Goal: Transaction & Acquisition: Download file/media

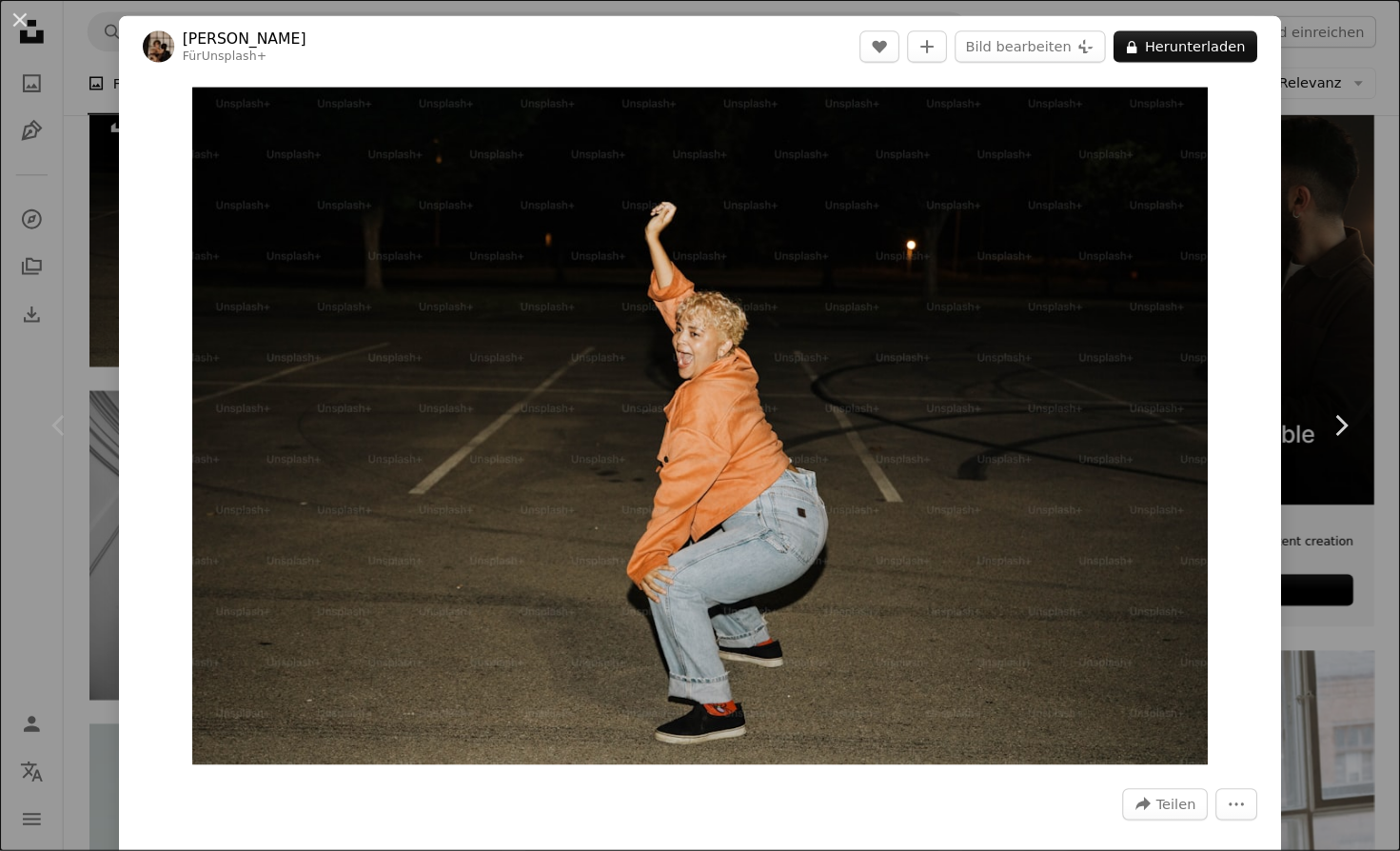
scroll to position [4, 0]
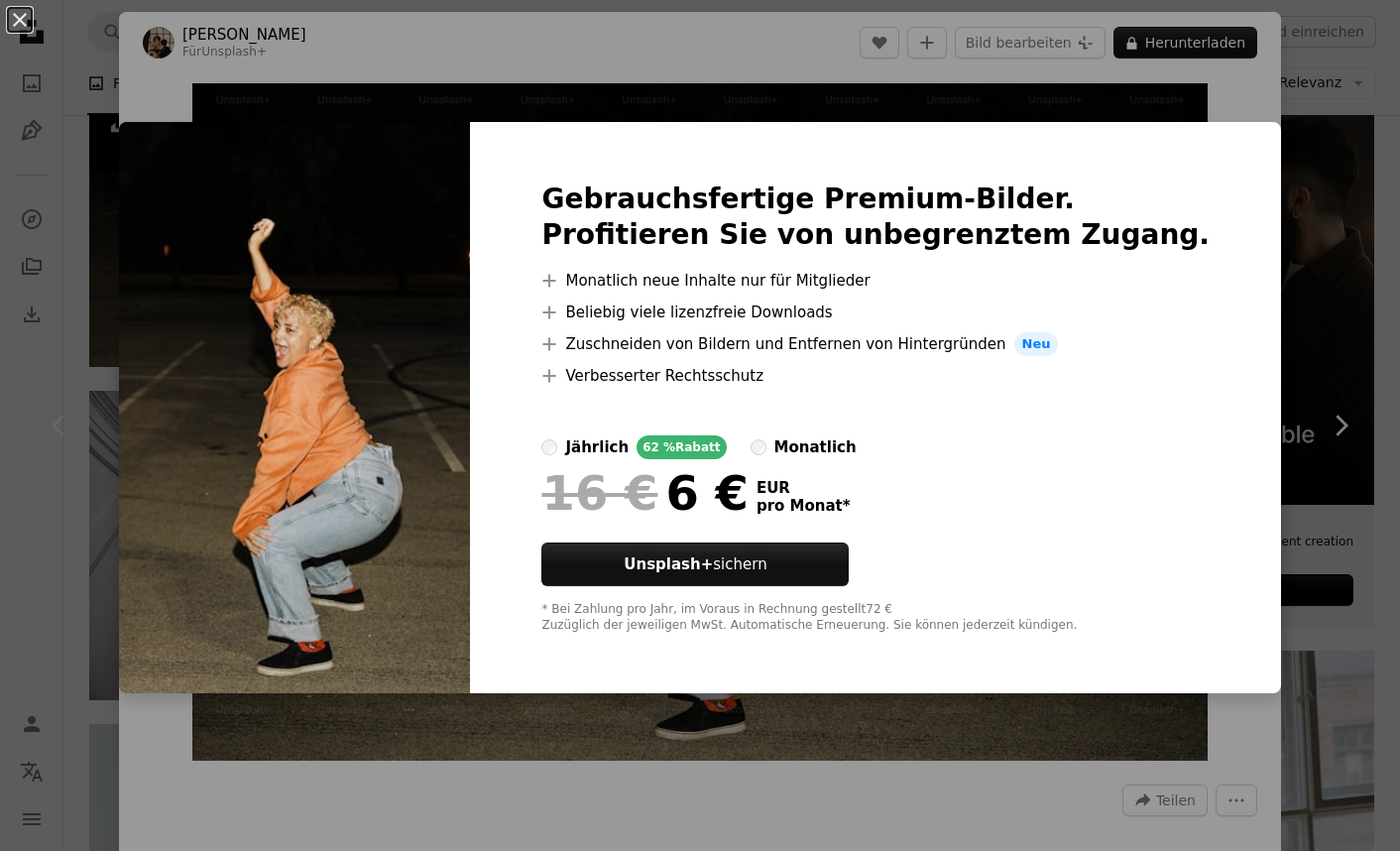
click at [733, 87] on div "An X shape Gebrauchsfertige Premium-Bilder. Profitieren Sie von unbegrenztem Zu…" at bounding box center [700, 425] width 1400 height 851
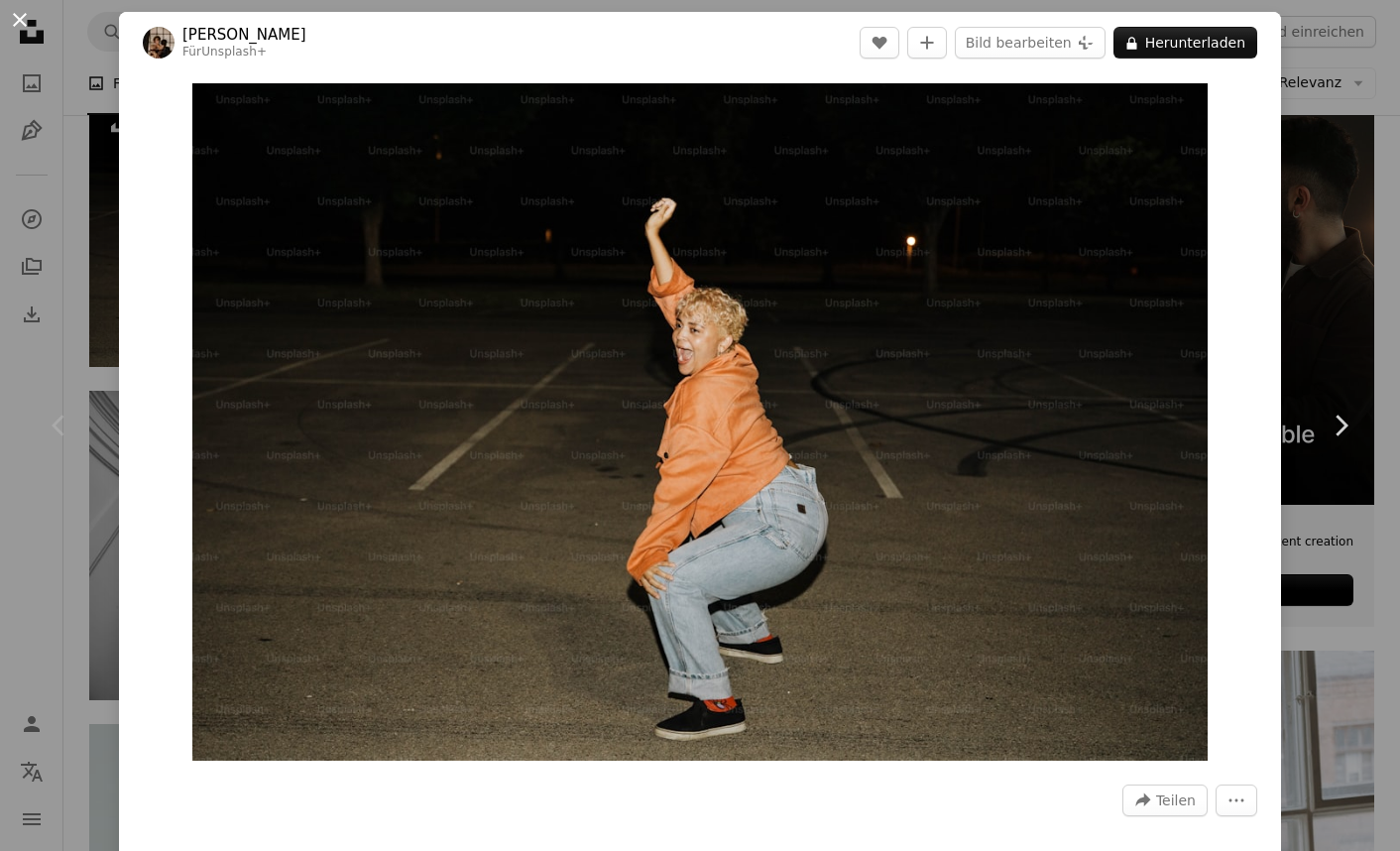
click at [14, 11] on button "An X shape" at bounding box center [20, 20] width 24 height 24
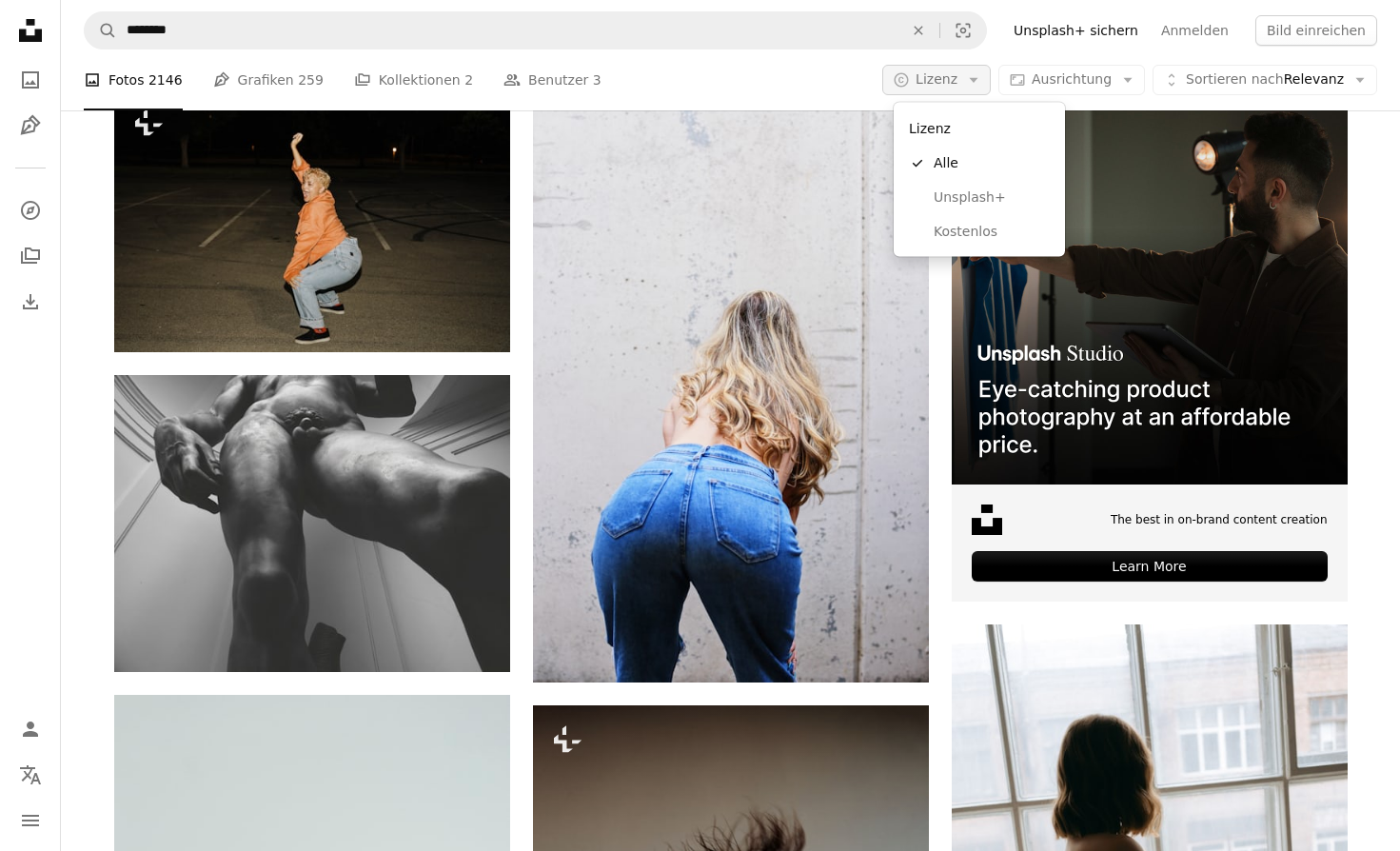
click at [977, 75] on icon "Arrow down" at bounding box center [974, 80] width 17 height 17
click at [981, 231] on span "Kostenlos" at bounding box center [992, 231] width 117 height 19
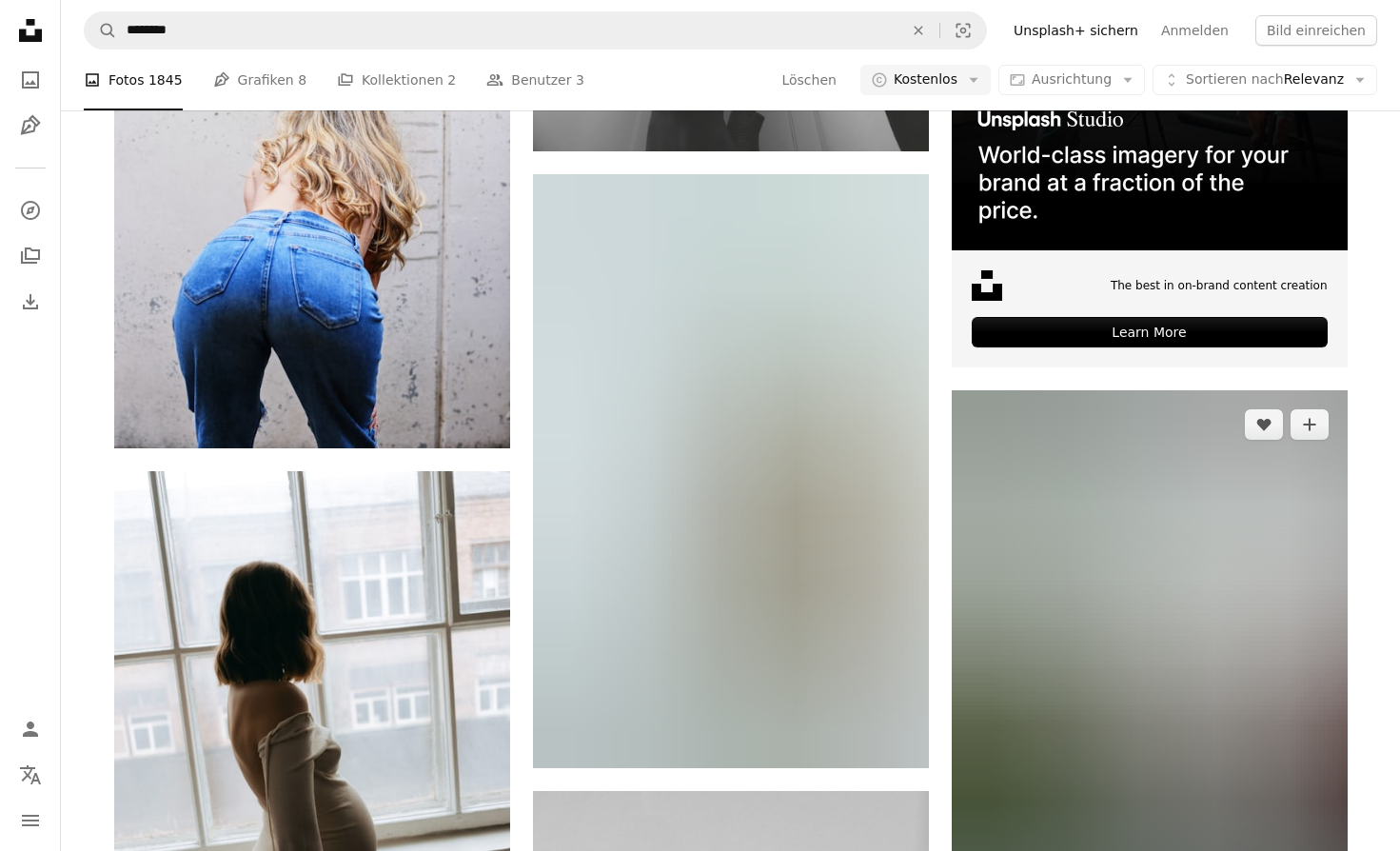
scroll to position [607, 0]
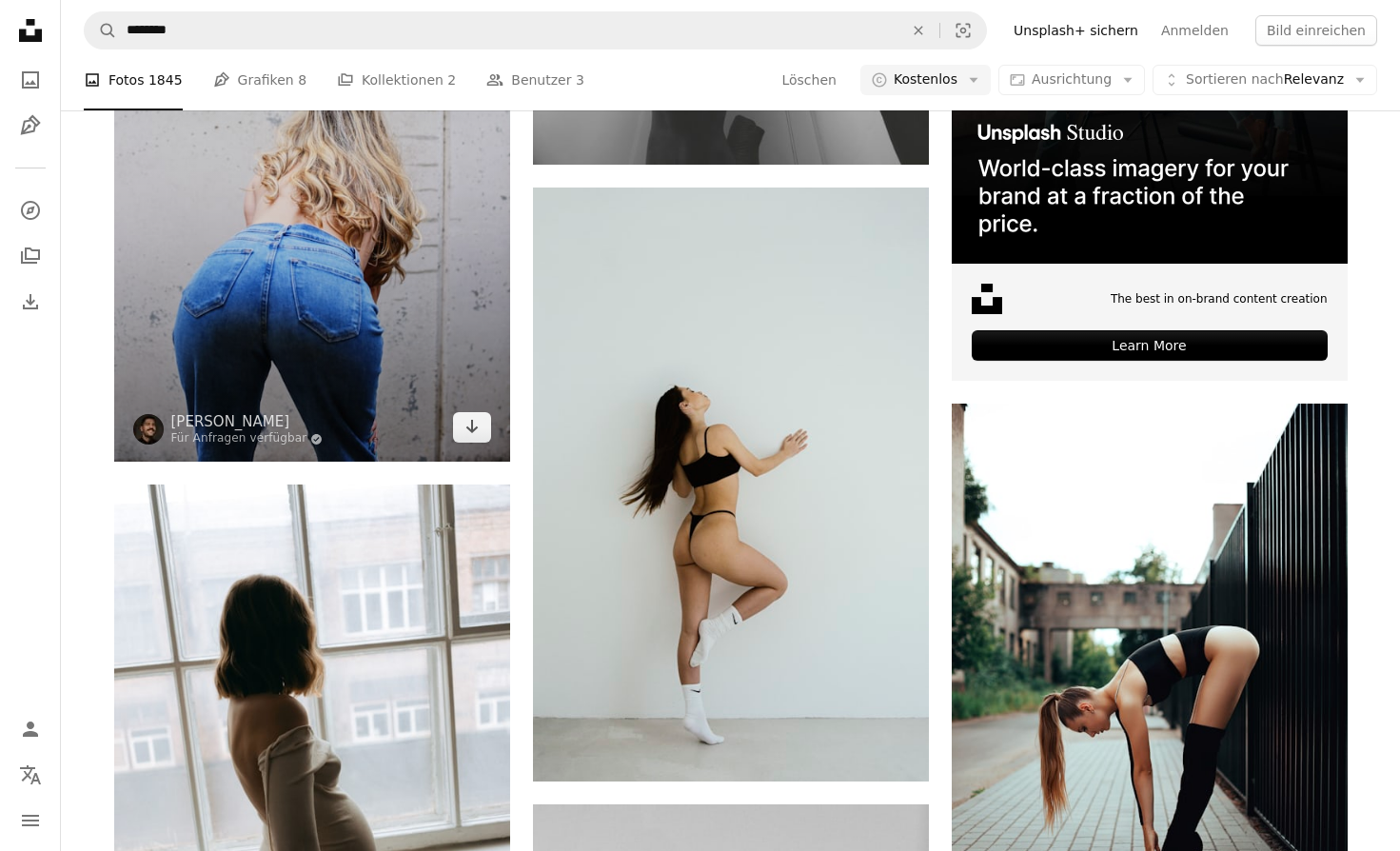
click at [401, 382] on img at bounding box center [312, 164] width 396 height 594
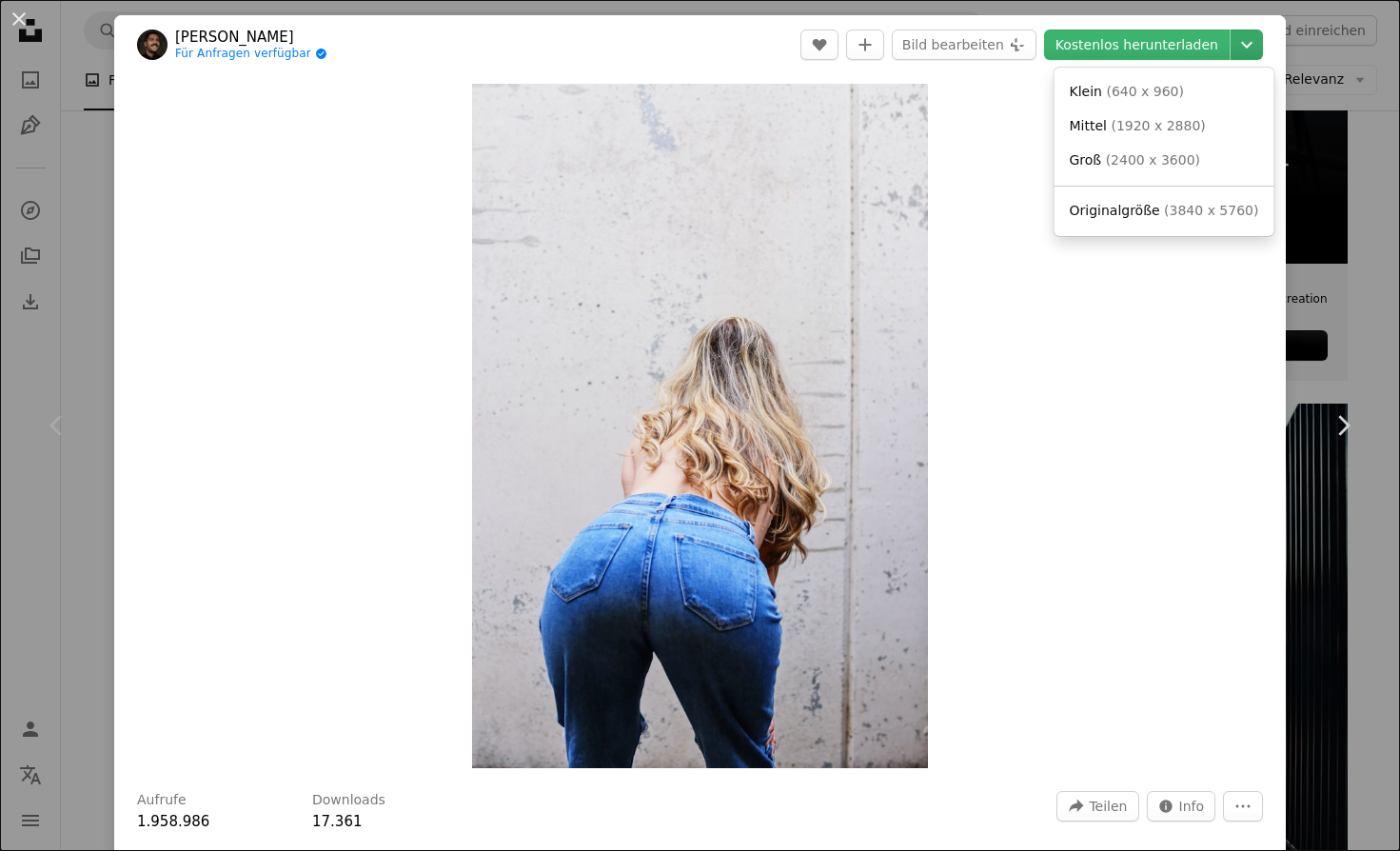
click at [1244, 44] on icon "Downloadgröße auswählen" at bounding box center [1247, 45] width 11 height 7
click at [1141, 204] on span "Originalgröße" at bounding box center [1114, 210] width 91 height 15
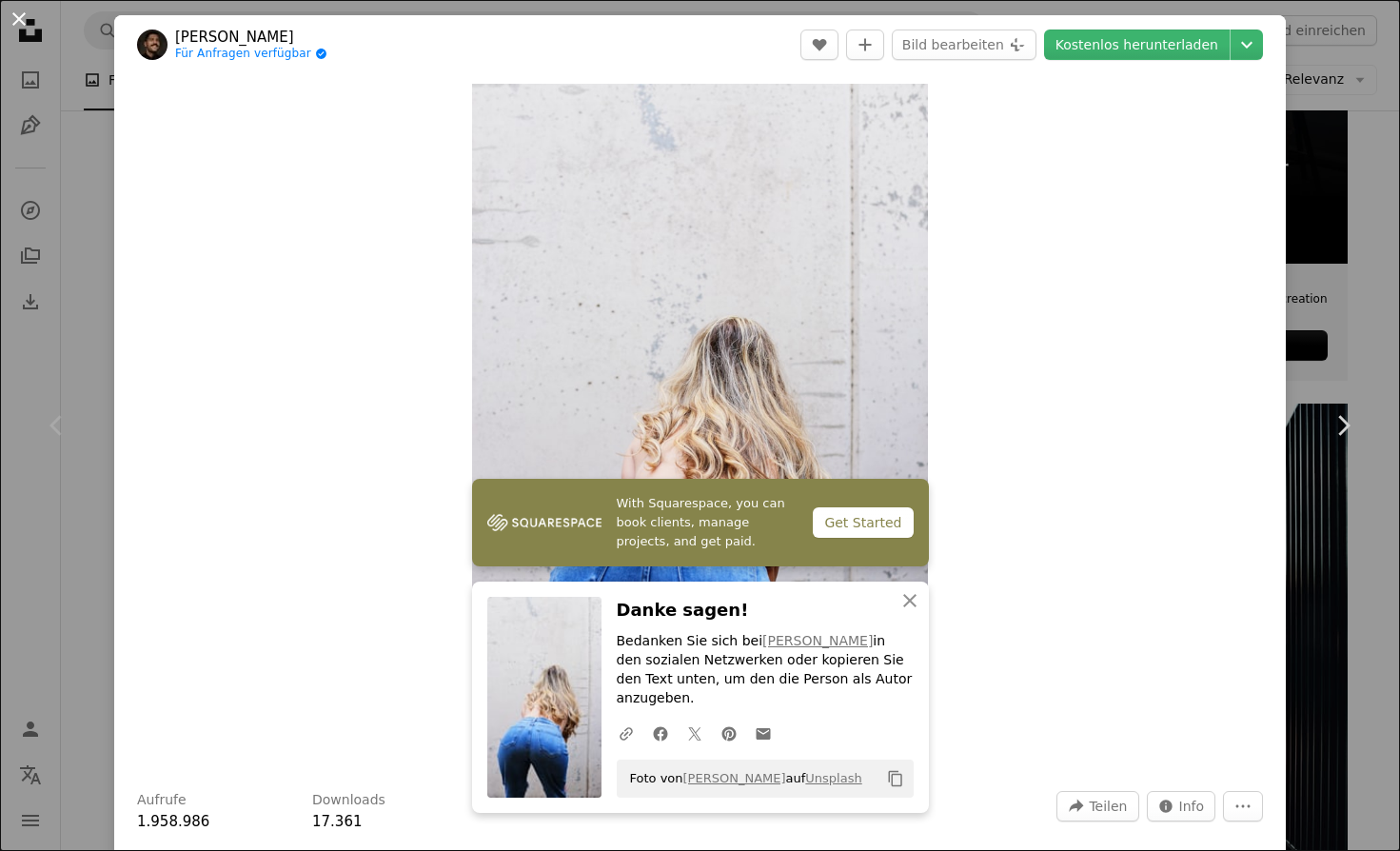
click at [23, 17] on button "An X shape" at bounding box center [19, 19] width 23 height 23
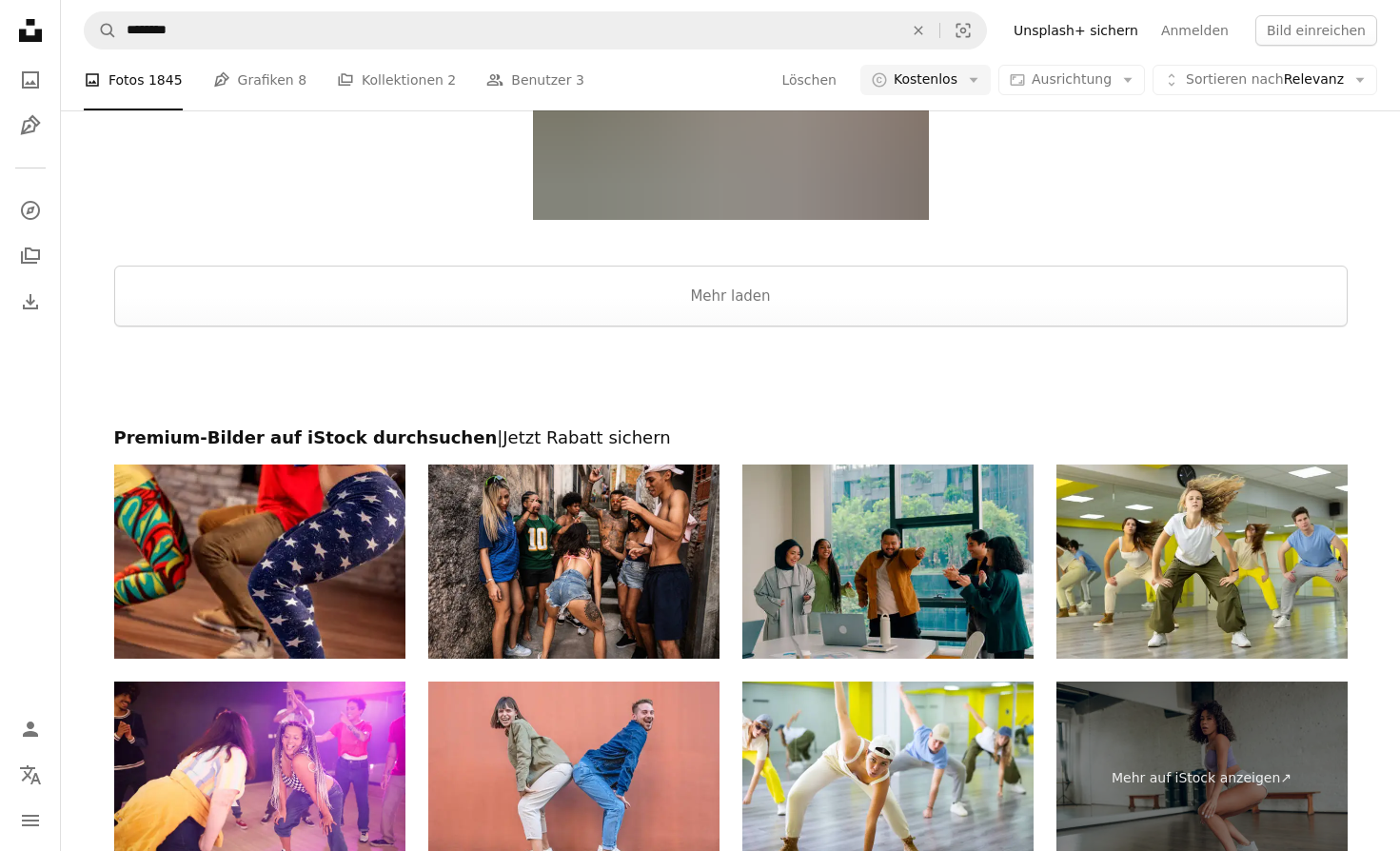
scroll to position [4270, 0]
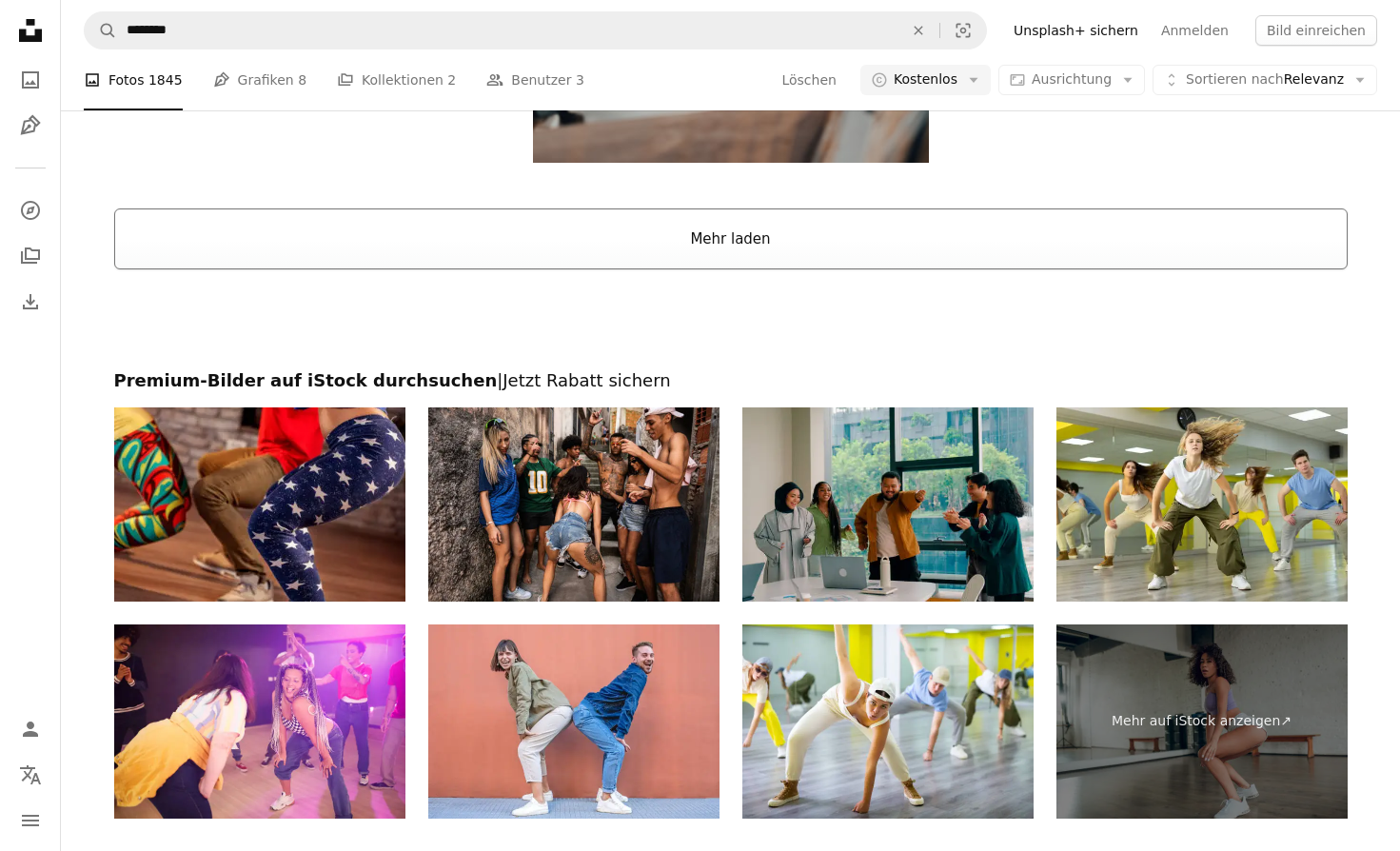
click at [747, 236] on button "Mehr laden" at bounding box center [732, 239] width 1234 height 61
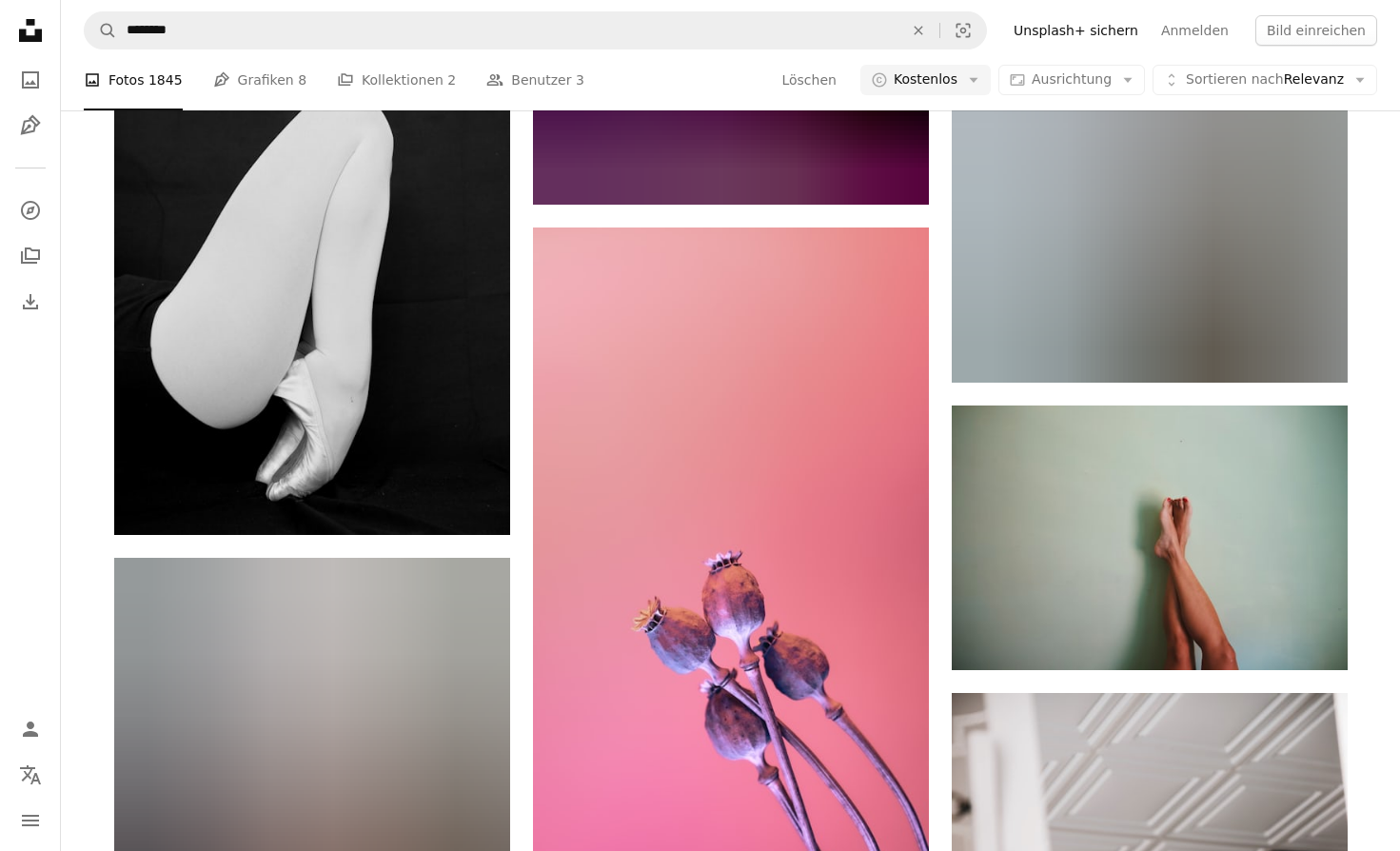
scroll to position [42820, 0]
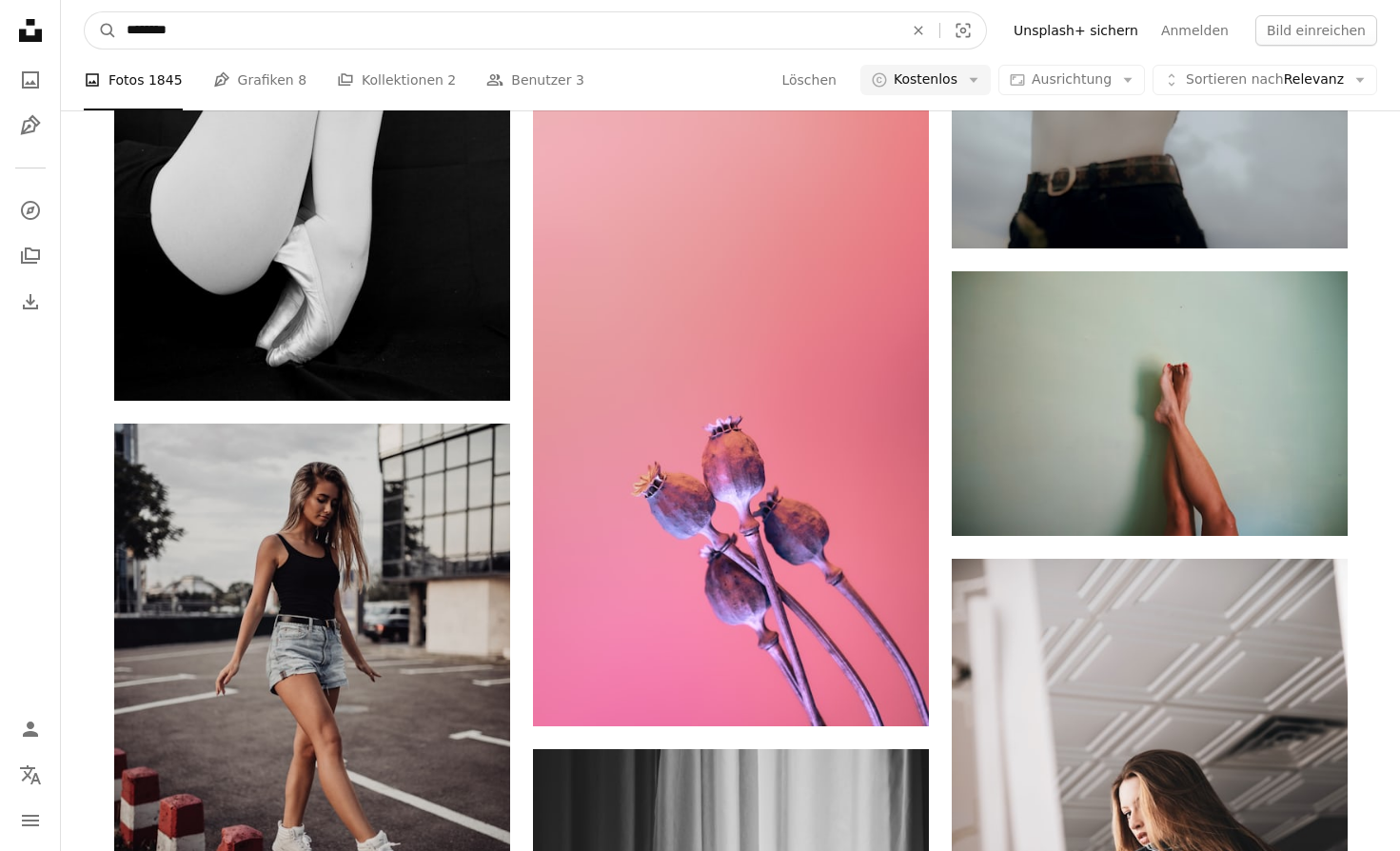
click at [313, 23] on input "********" at bounding box center [507, 31] width 780 height 36
type input "**********"
click at [101, 31] on button "A magnifying glass" at bounding box center [101, 31] width 32 height 36
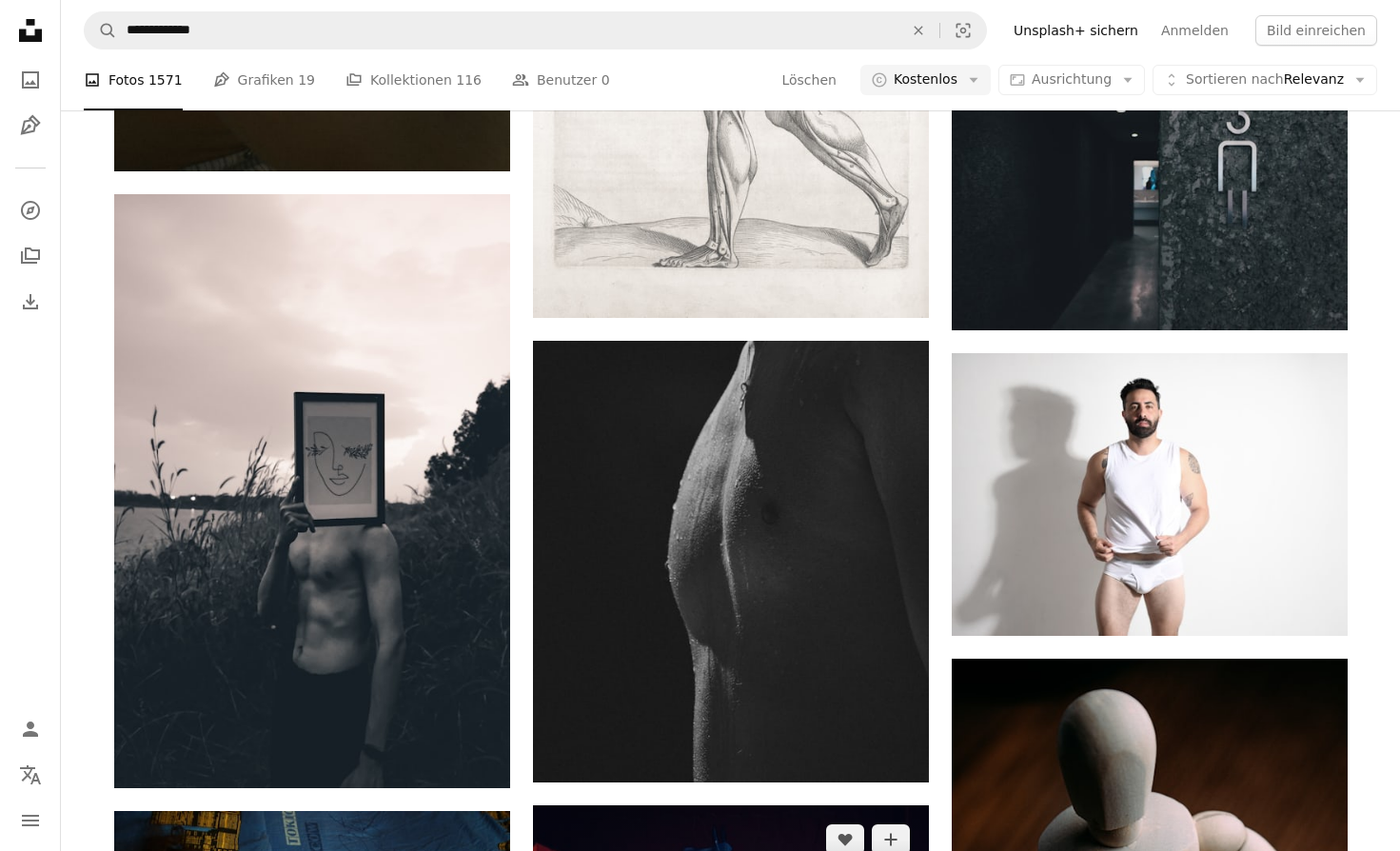
scroll to position [12034, 0]
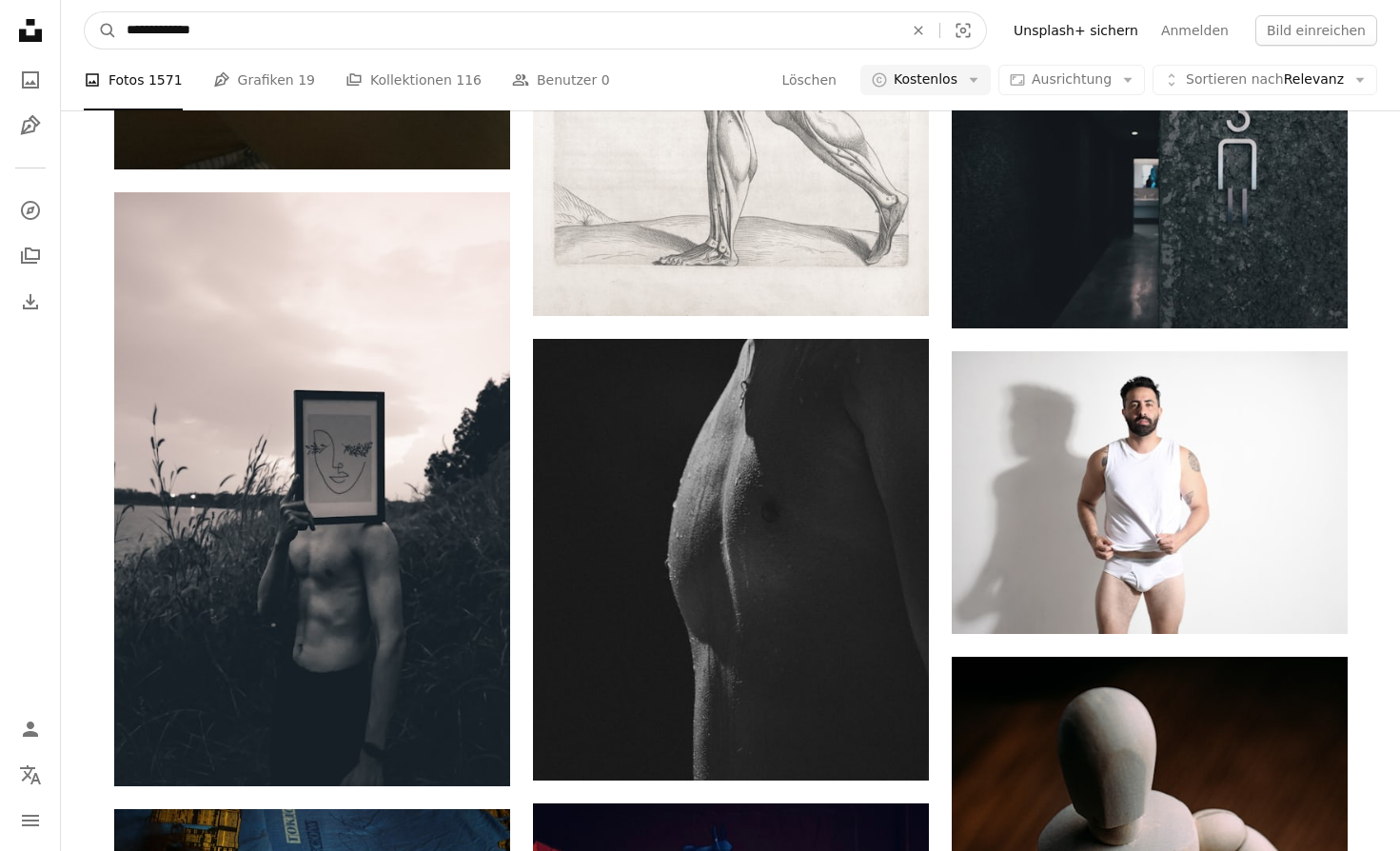
click at [230, 27] on input "**********" at bounding box center [507, 31] width 780 height 36
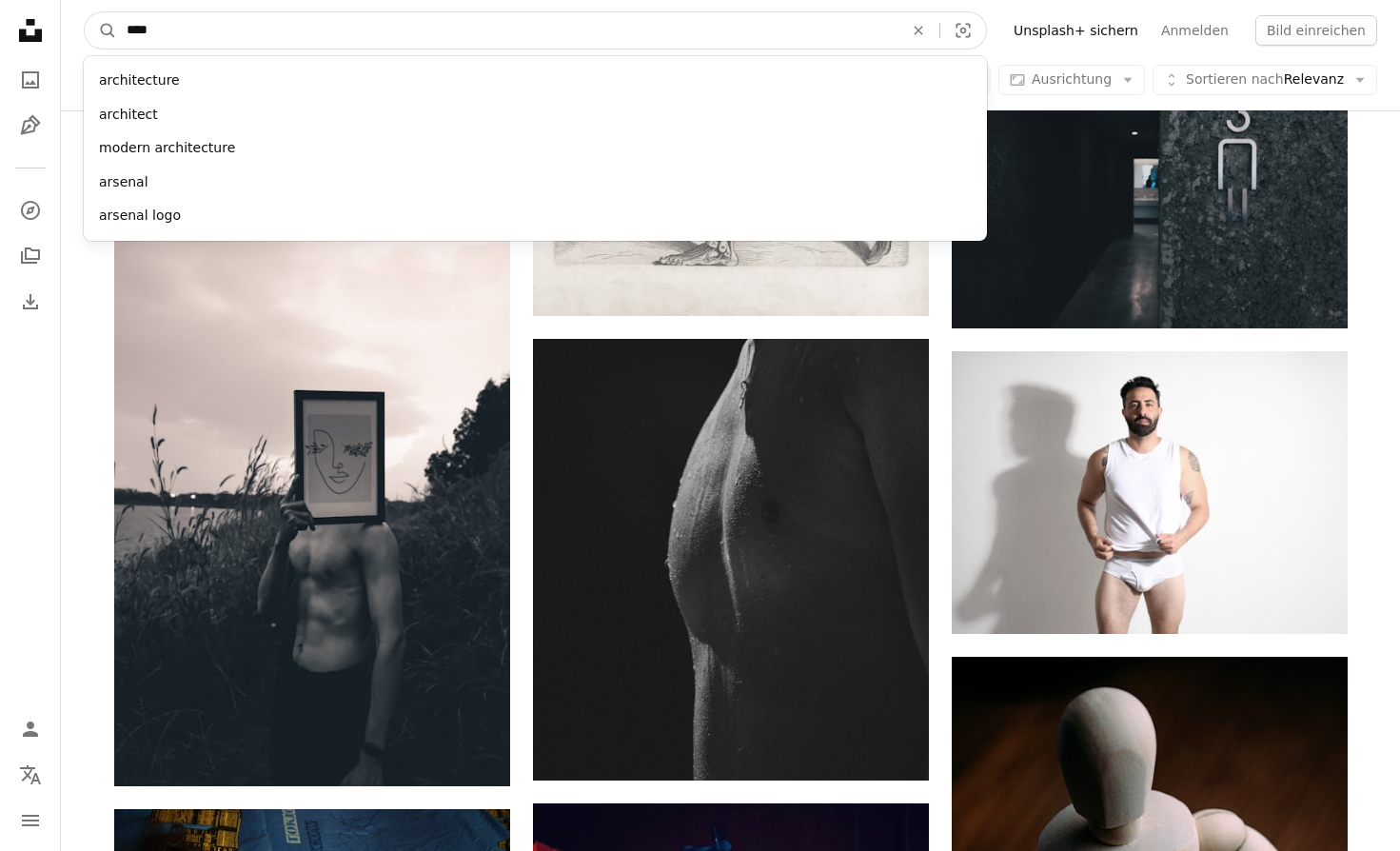
type input "*****"
click at [101, 31] on button "A magnifying glass" at bounding box center [101, 31] width 32 height 36
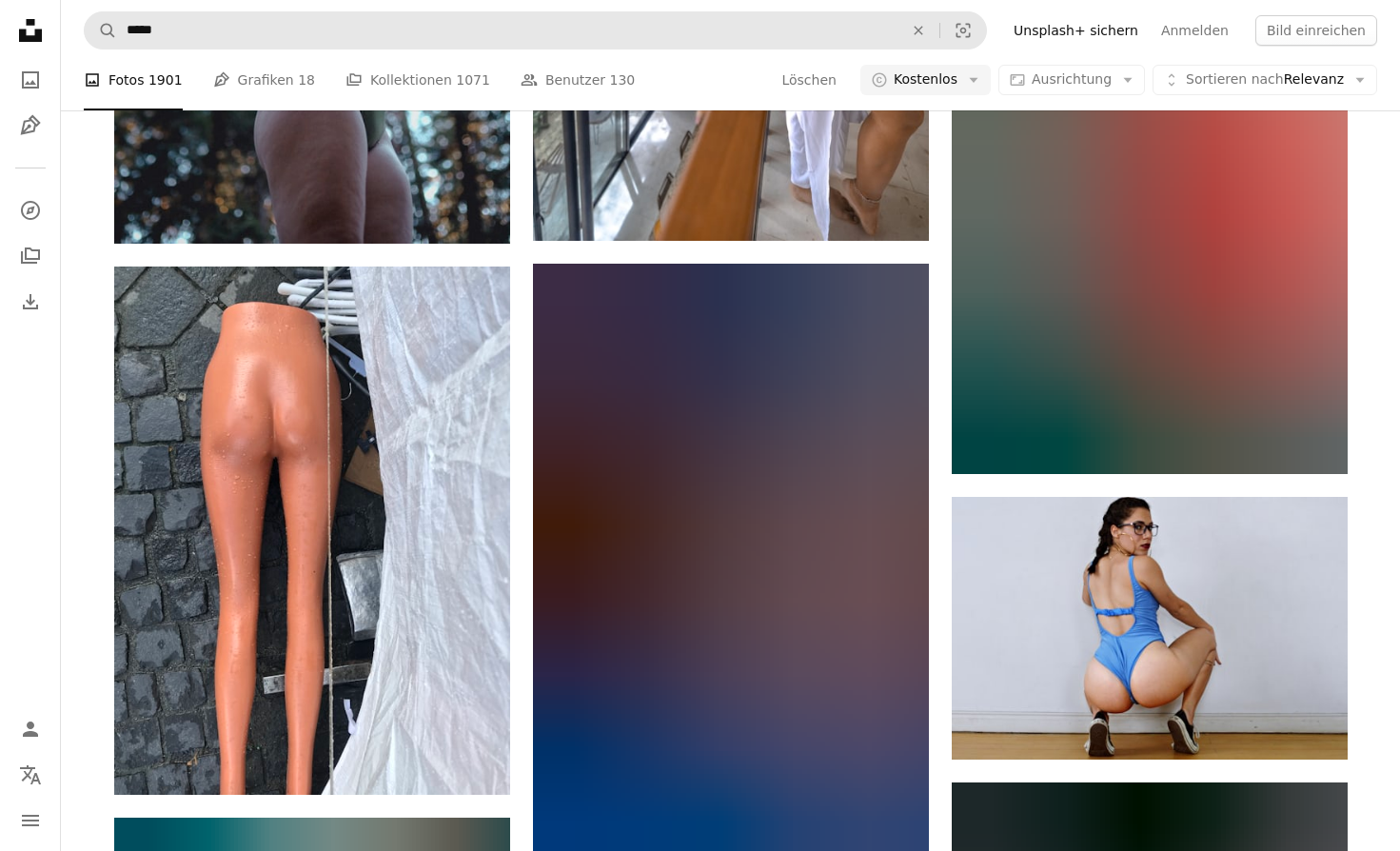
scroll to position [27686, 0]
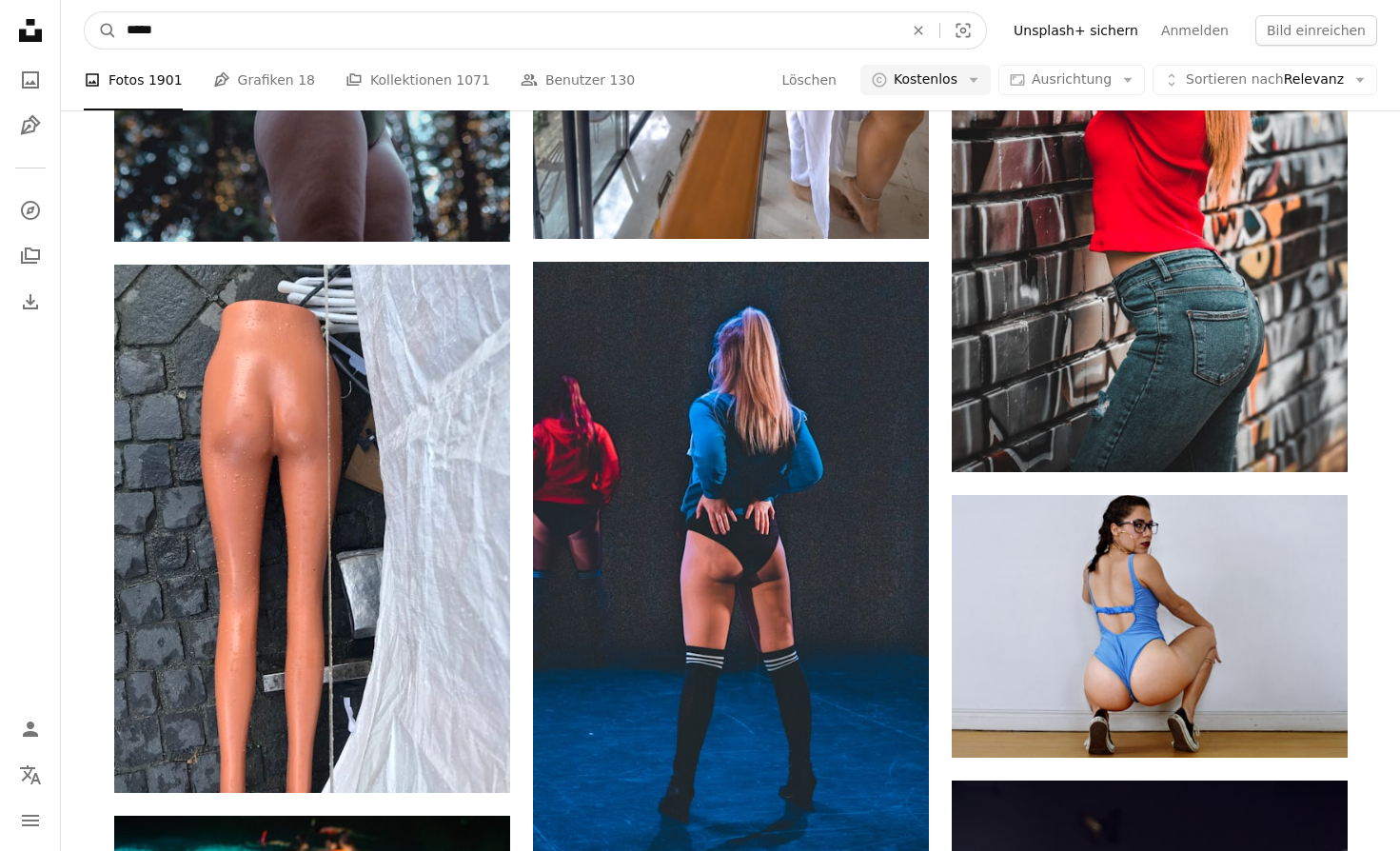
click at [230, 31] on input "*****" at bounding box center [507, 31] width 780 height 36
type input "**********"
click at [101, 31] on button "A magnifying glass" at bounding box center [101, 31] width 32 height 36
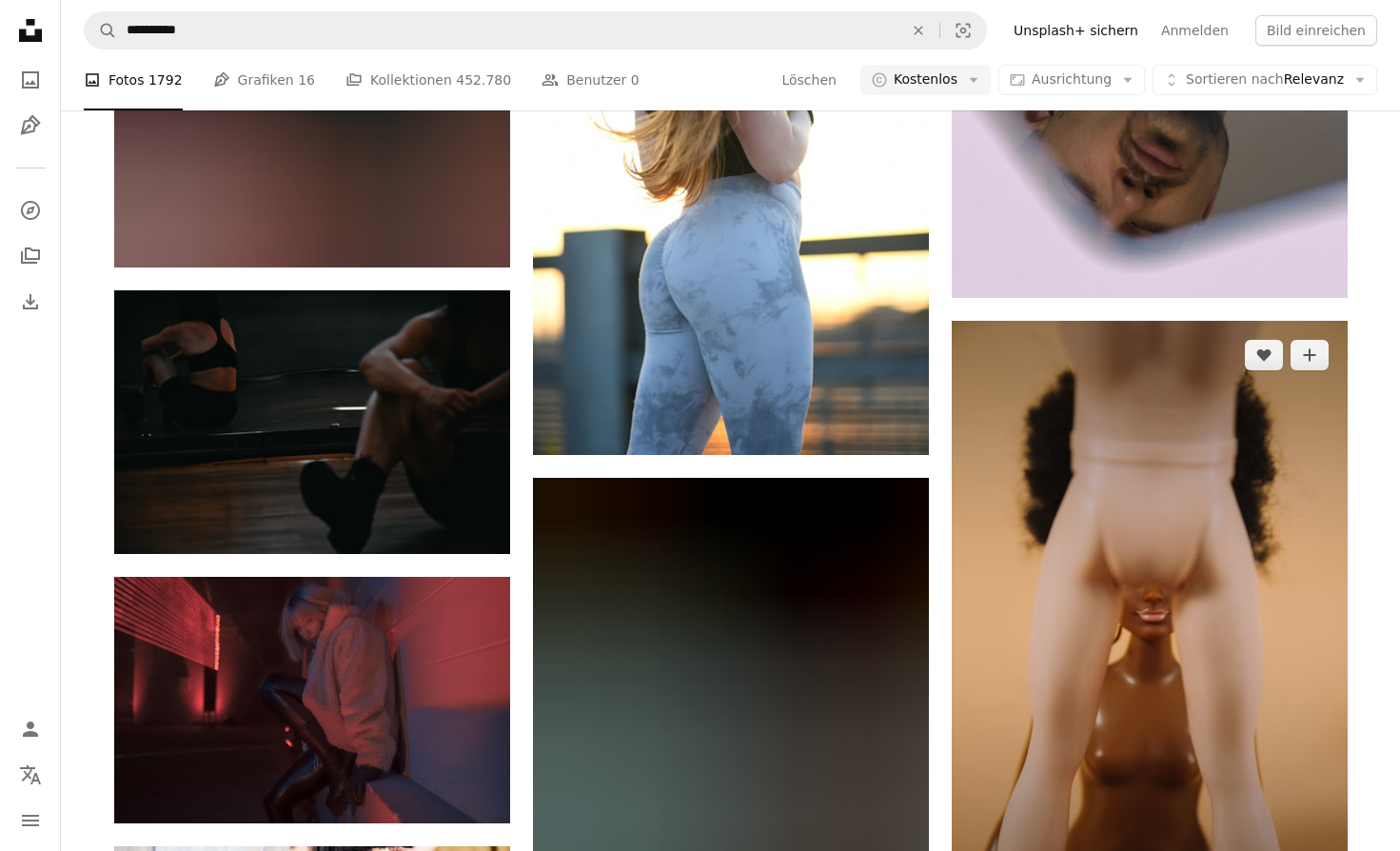
scroll to position [13065, 0]
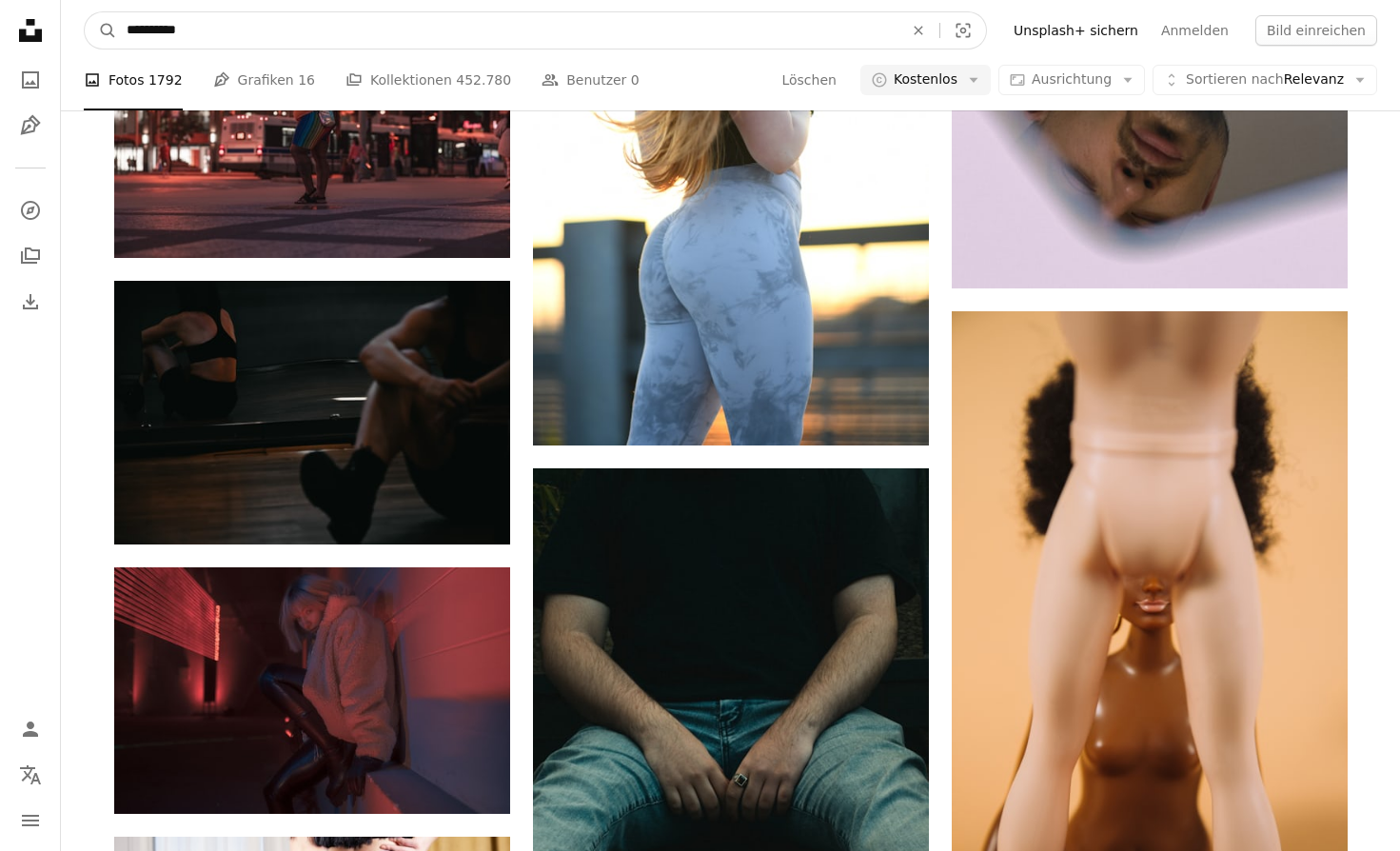
drag, startPoint x: 163, startPoint y: 27, endPoint x: 279, endPoint y: 36, distance: 116.3
click at [279, 36] on input "**********" at bounding box center [507, 31] width 780 height 36
type input "**********"
click at [101, 31] on button "A magnifying glass" at bounding box center [101, 31] width 32 height 36
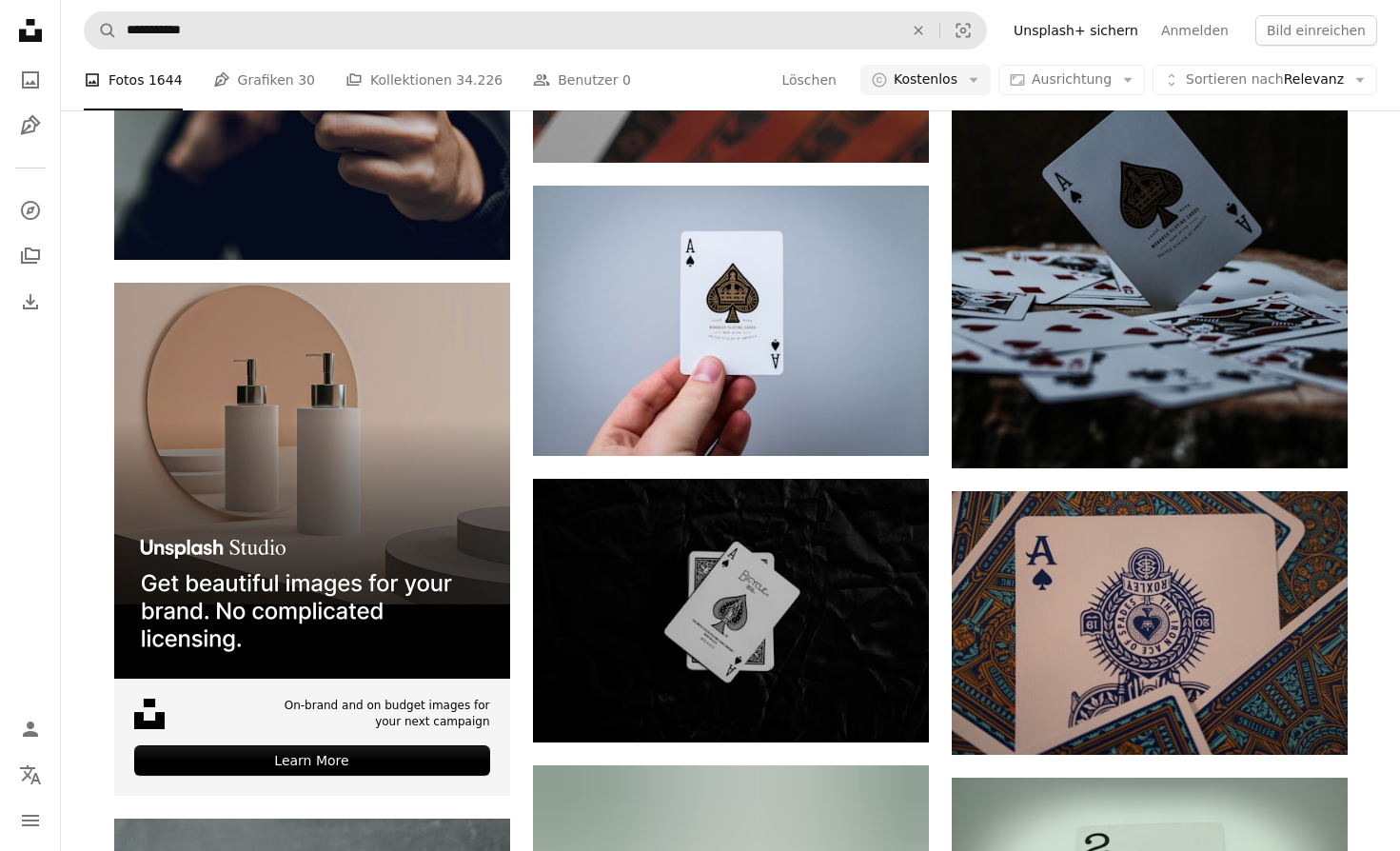
scroll to position [3267, 0]
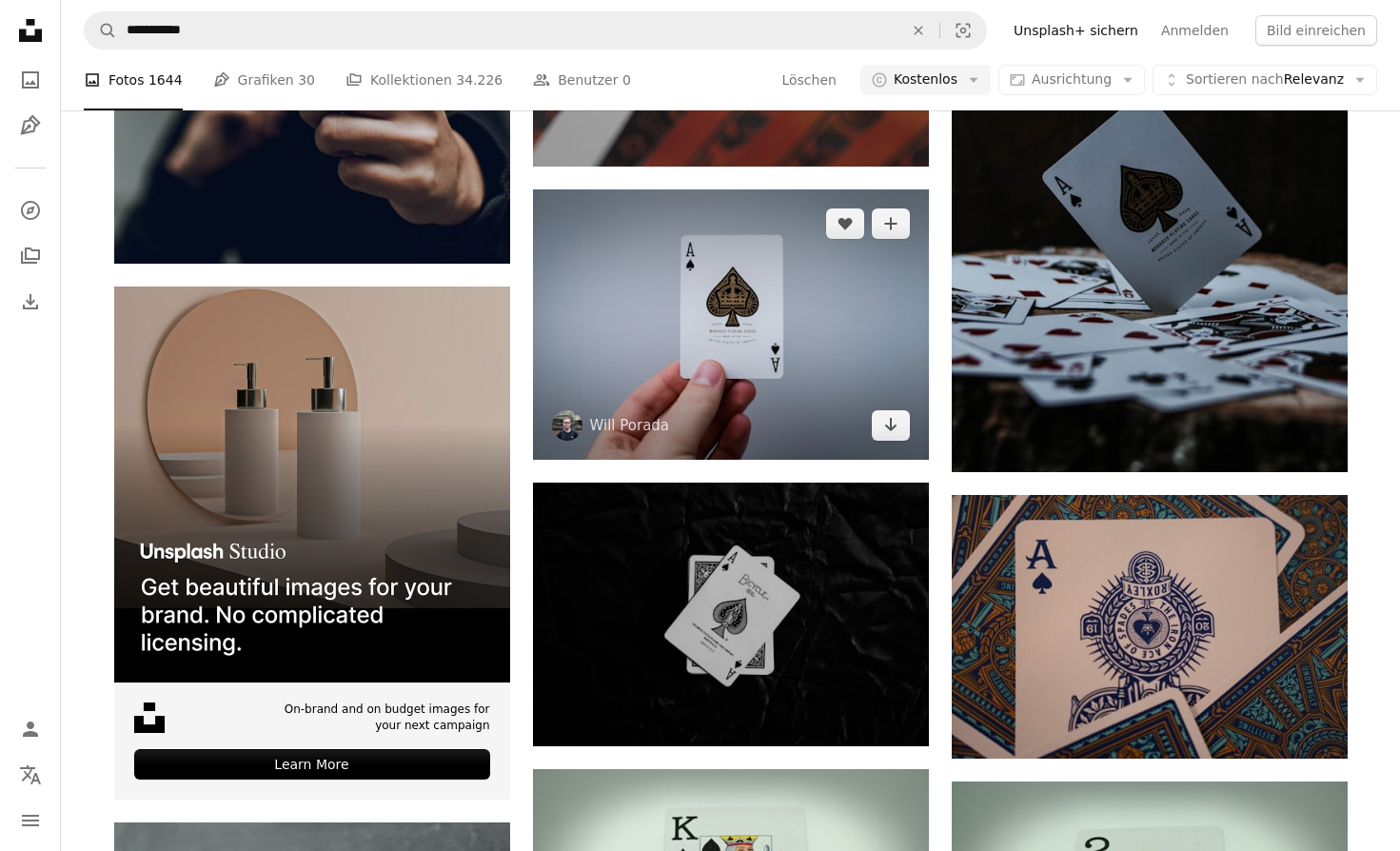
click at [716, 330] on img at bounding box center [731, 324] width 396 height 270
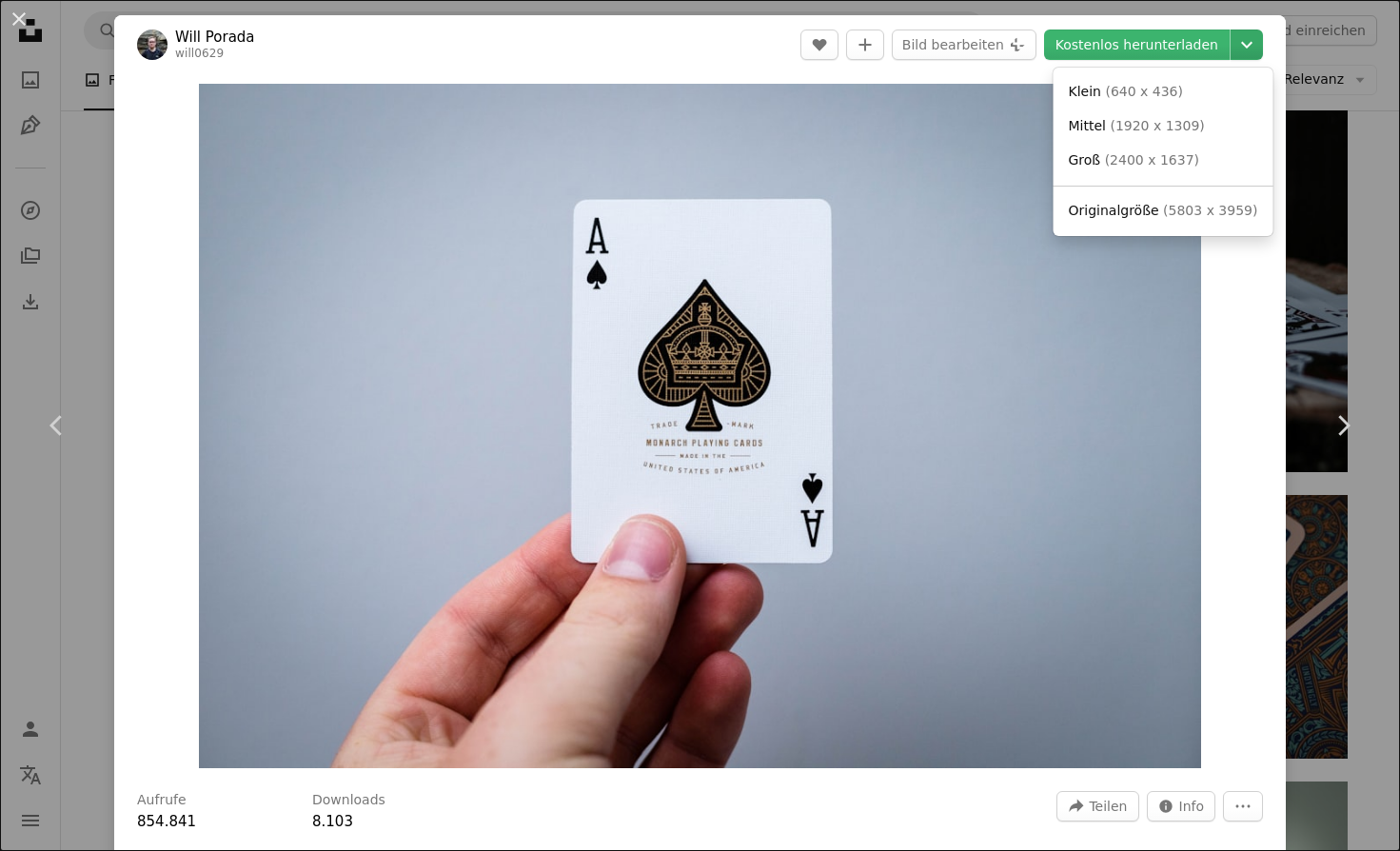
click at [1245, 47] on icon "Chevron down" at bounding box center [1247, 45] width 31 height 23
click at [1149, 204] on span "Originalgröße" at bounding box center [1114, 210] width 91 height 15
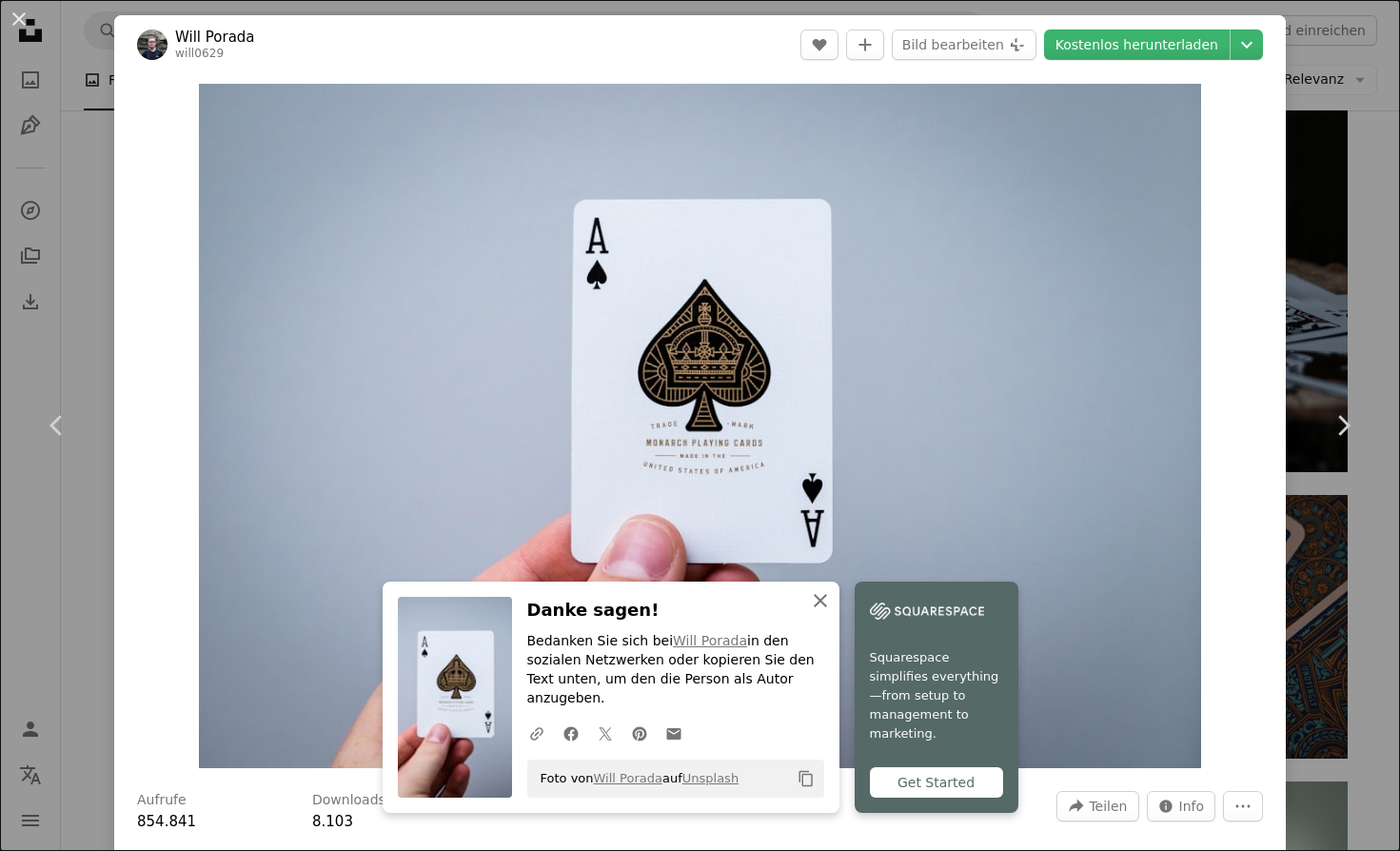
click at [822, 607] on icon "button" at bounding box center [820, 601] width 13 height 13
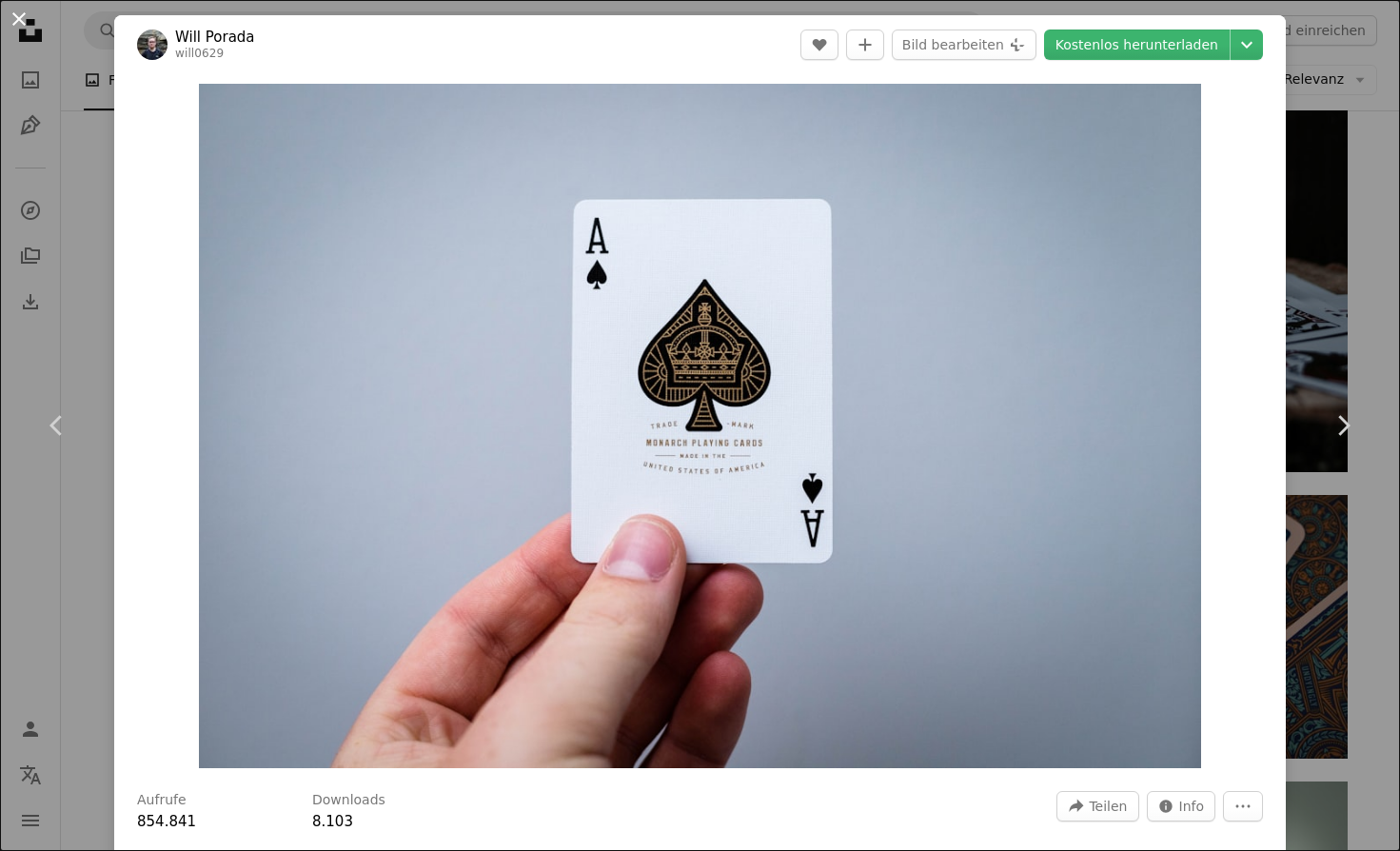
click at [18, 20] on button "An X shape" at bounding box center [19, 19] width 23 height 23
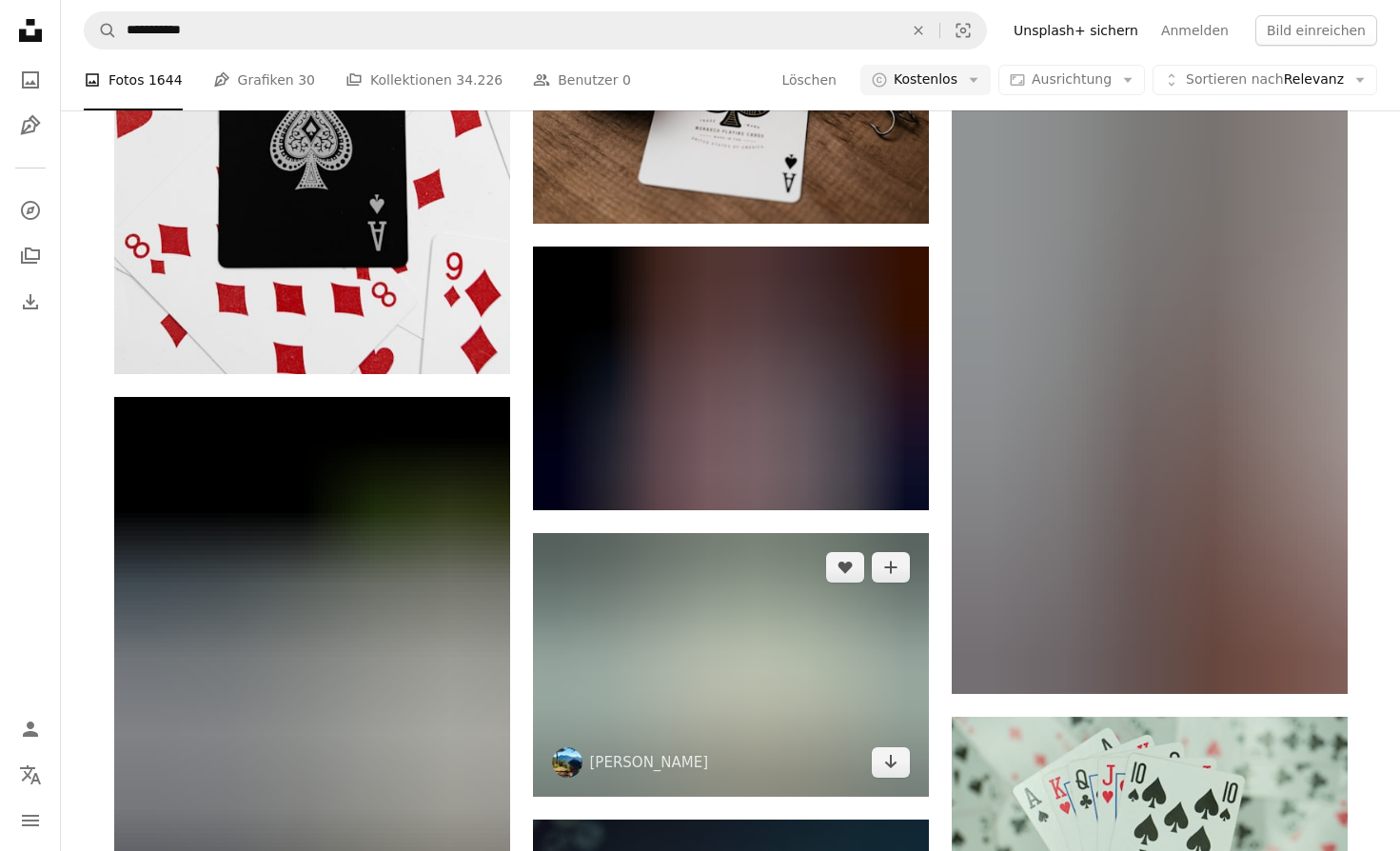
scroll to position [17745, 0]
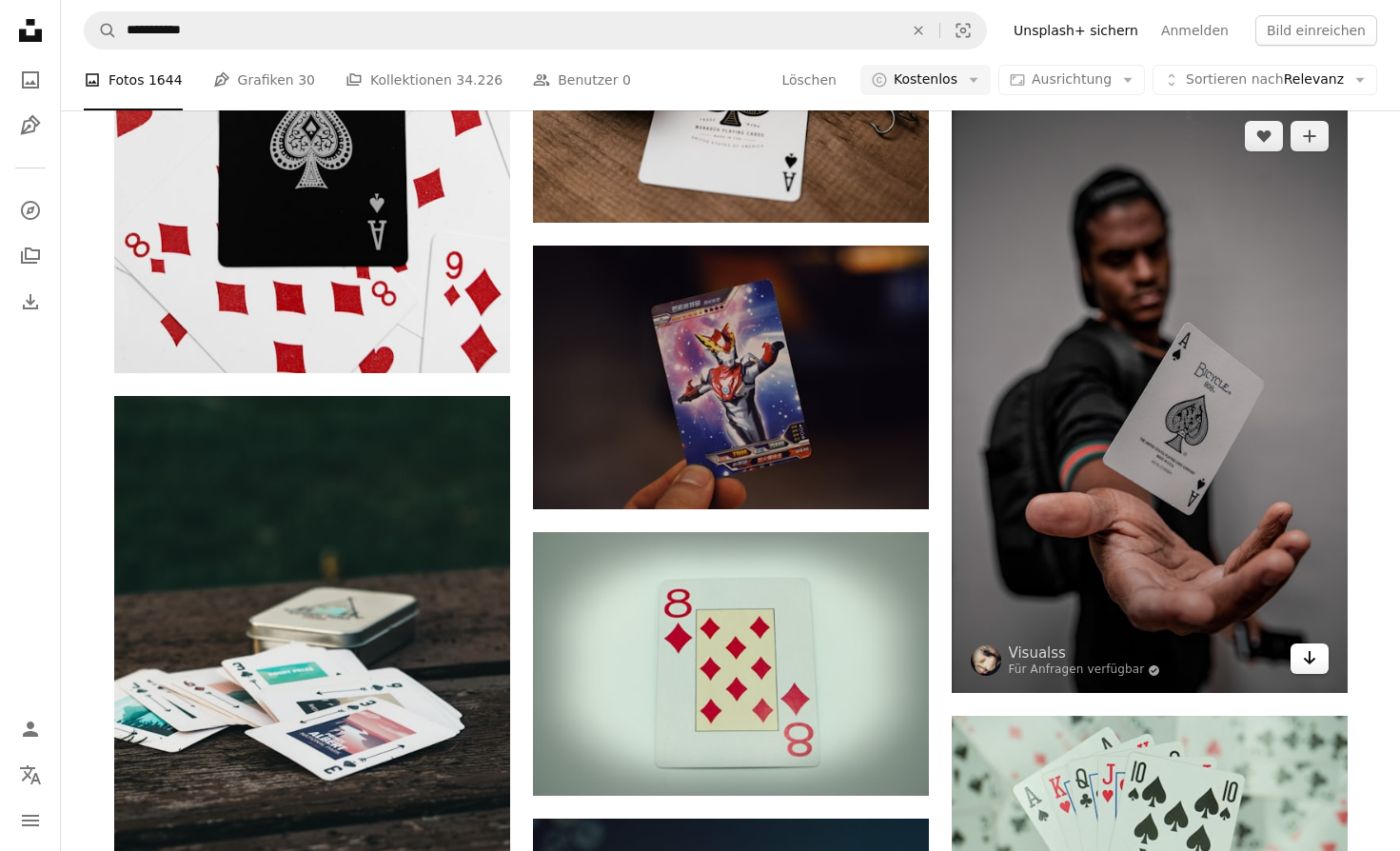
click at [1310, 655] on icon "Arrow pointing down" at bounding box center [1309, 658] width 15 height 23
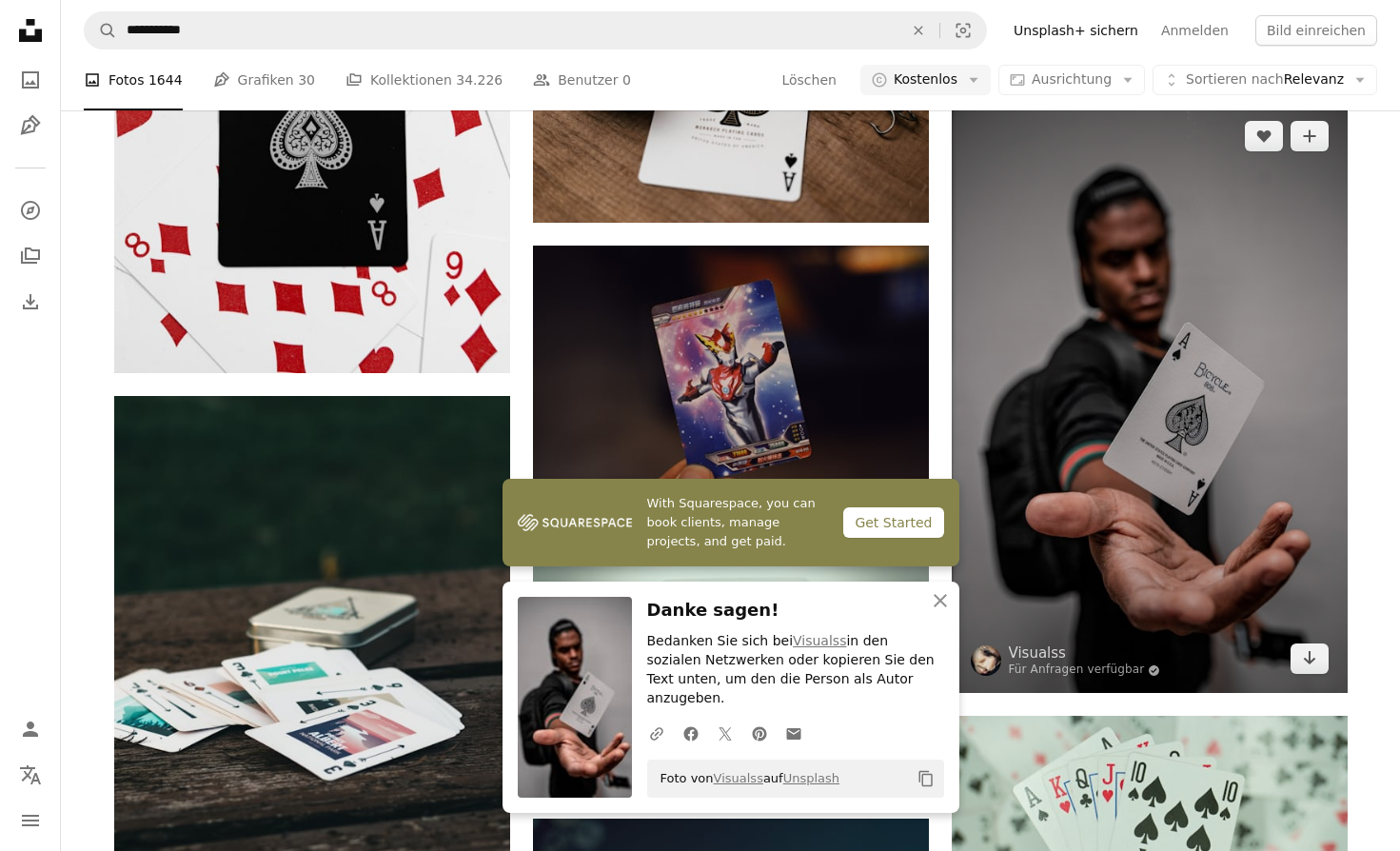
click at [1316, 513] on img at bounding box center [1150, 398] width 396 height 592
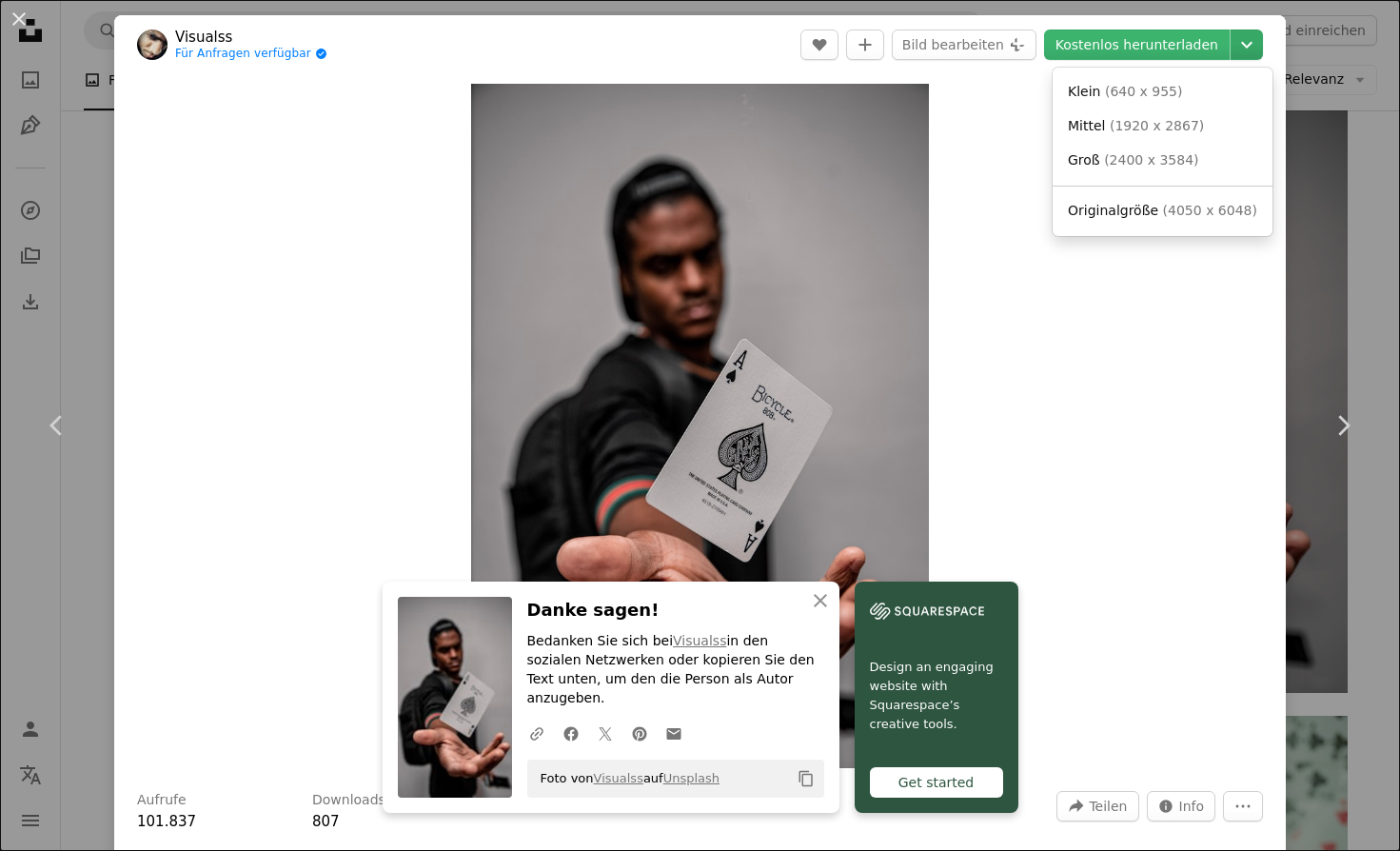
click at [1250, 39] on icon "Chevron down" at bounding box center [1247, 45] width 31 height 23
click at [1137, 208] on span "Originalgröße" at bounding box center [1113, 210] width 91 height 15
click at [21, 18] on button "An X shape" at bounding box center [19, 19] width 23 height 23
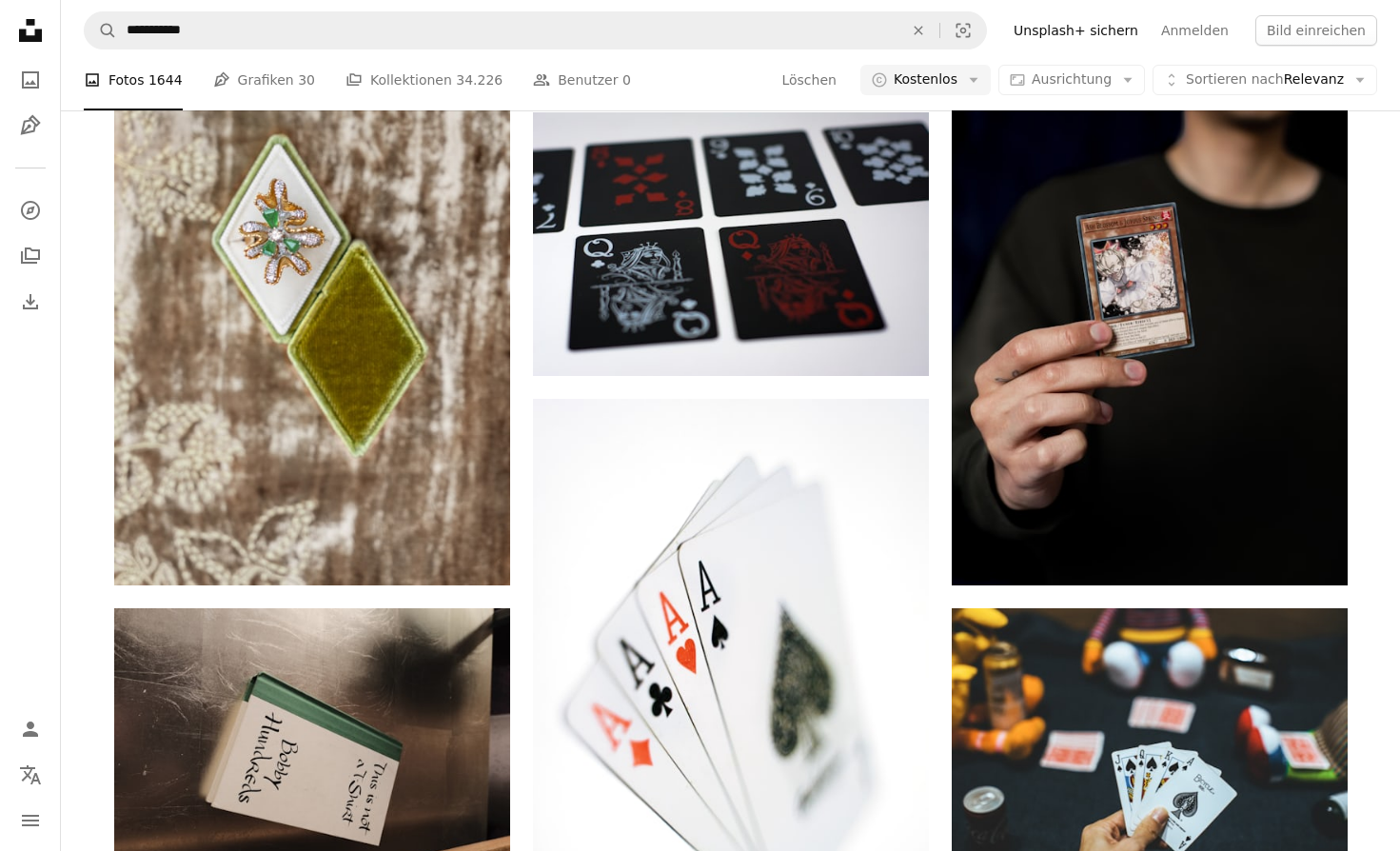
scroll to position [47349, 0]
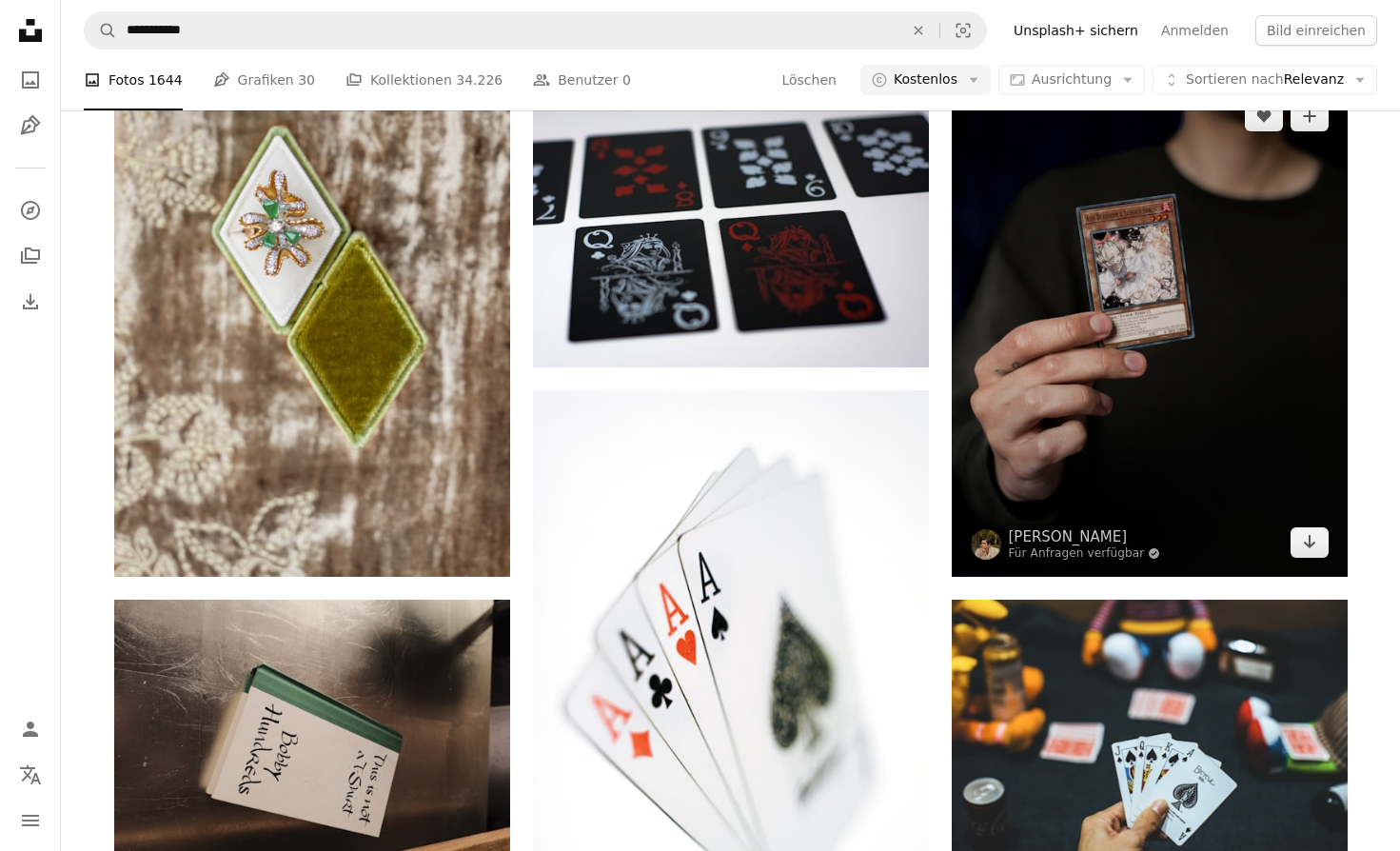
click at [1242, 514] on img at bounding box center [1150, 330] width 396 height 495
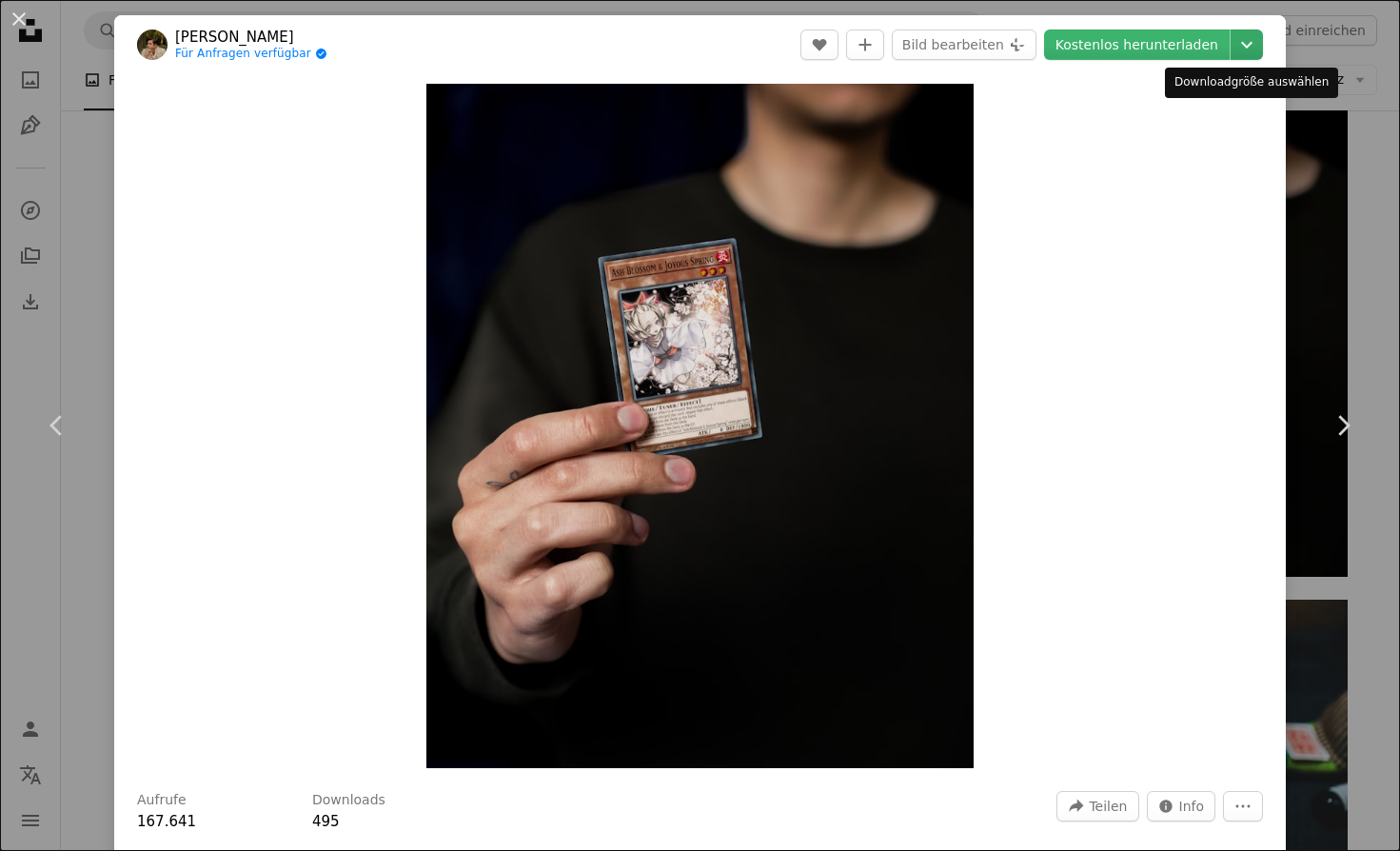
click at [1251, 50] on icon "Chevron down" at bounding box center [1247, 45] width 31 height 23
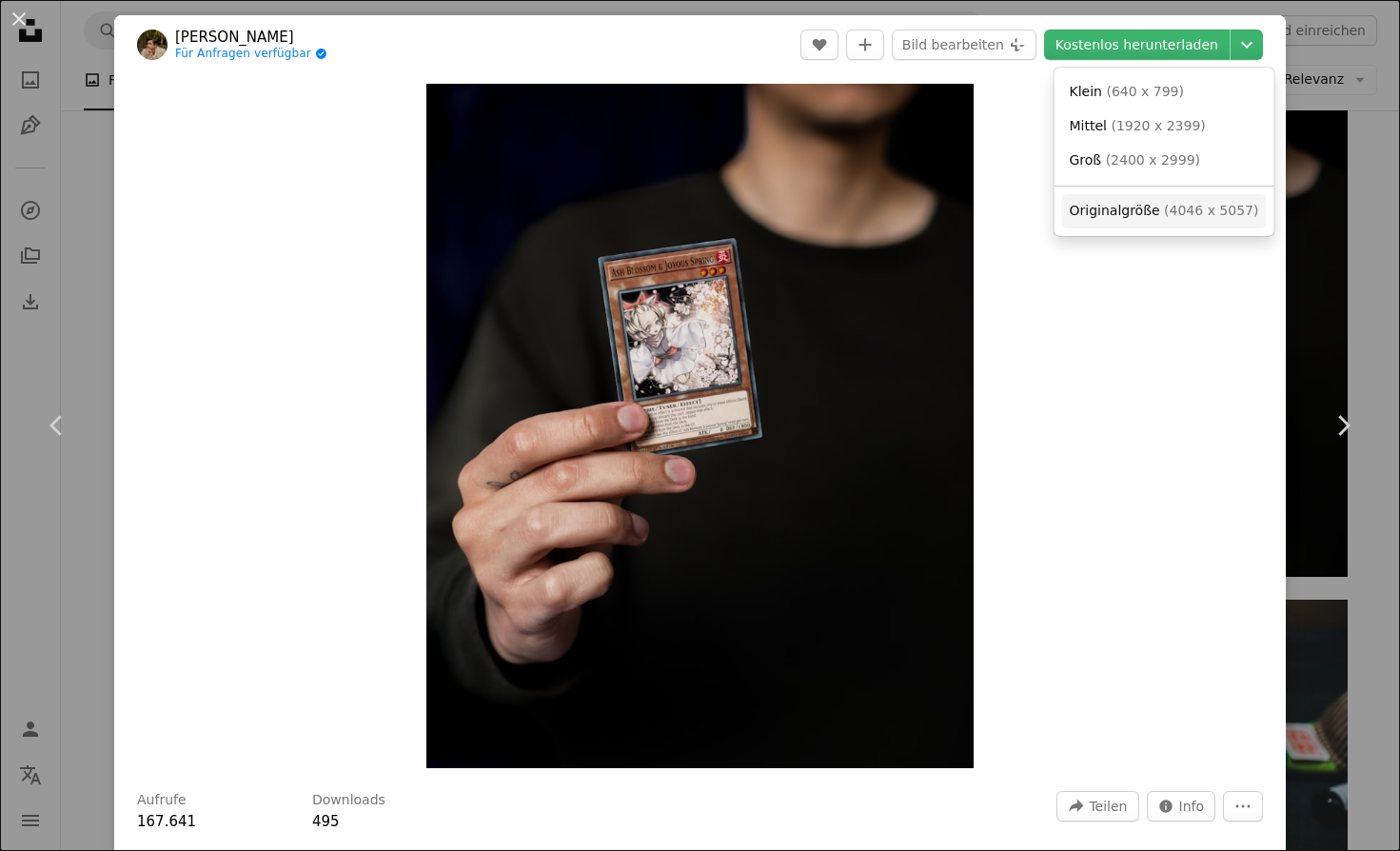
click at [1151, 211] on span "Originalgröße" at bounding box center [1114, 210] width 91 height 15
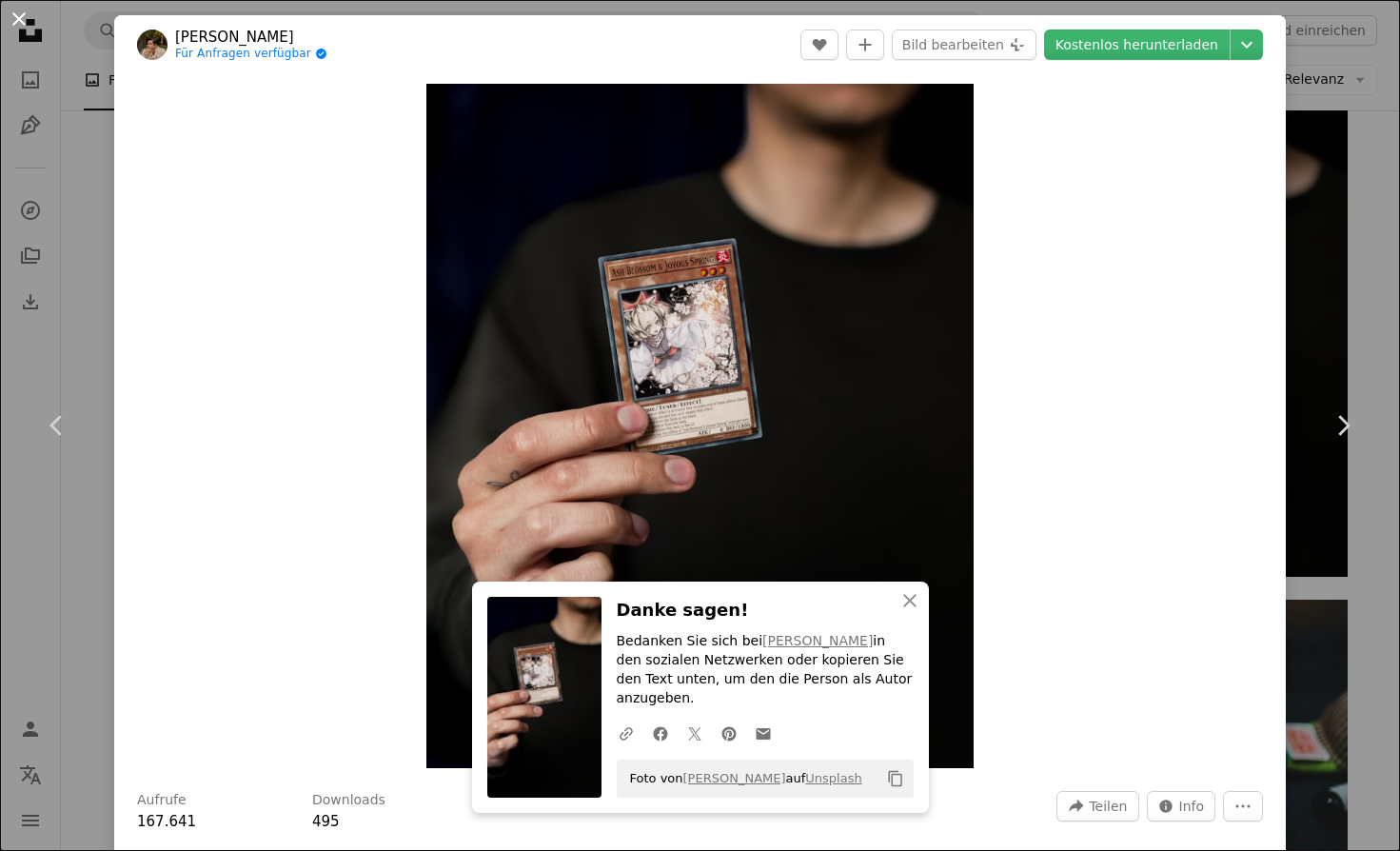
click at [21, 25] on button "An X shape" at bounding box center [19, 19] width 23 height 23
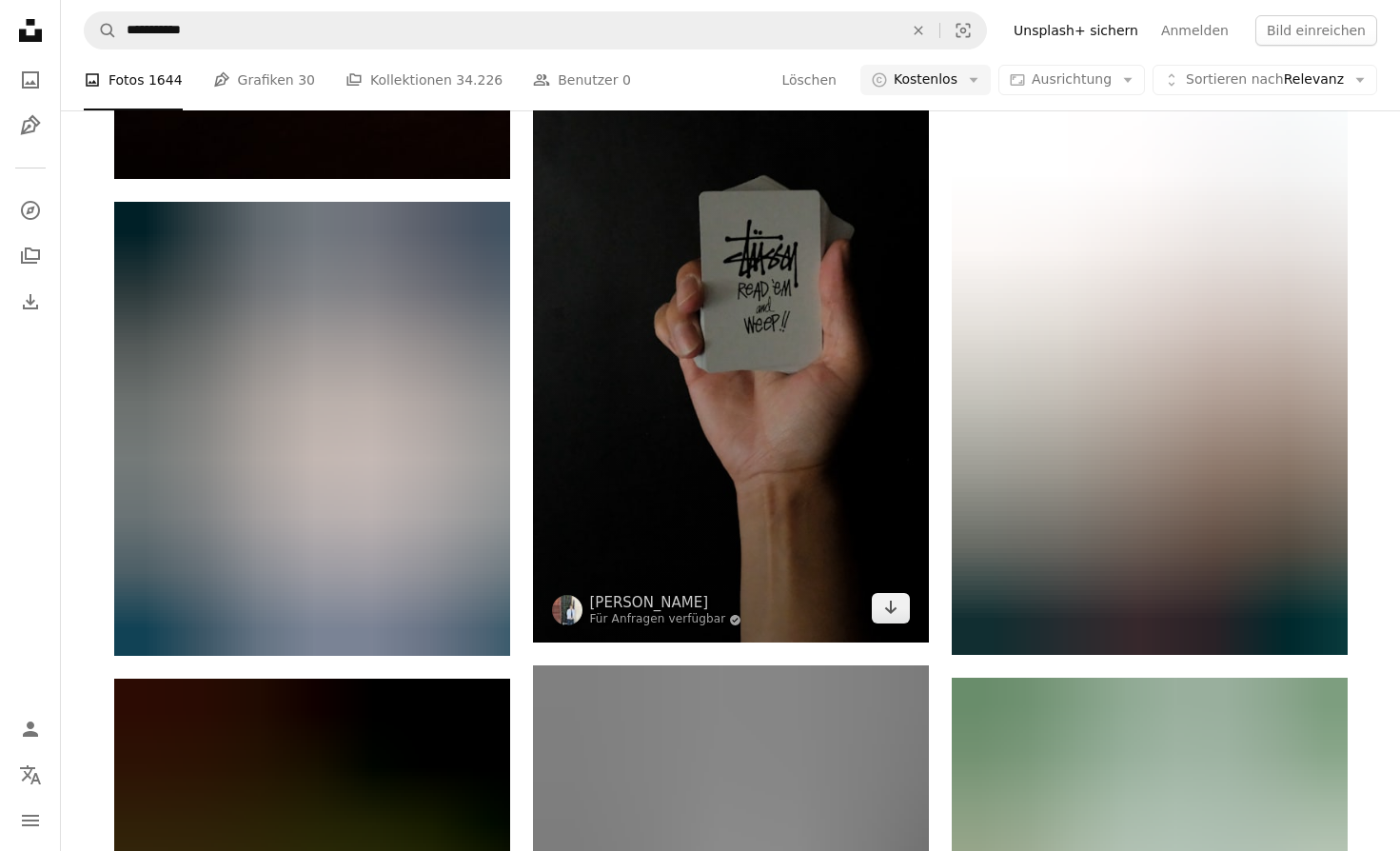
scroll to position [51735, 0]
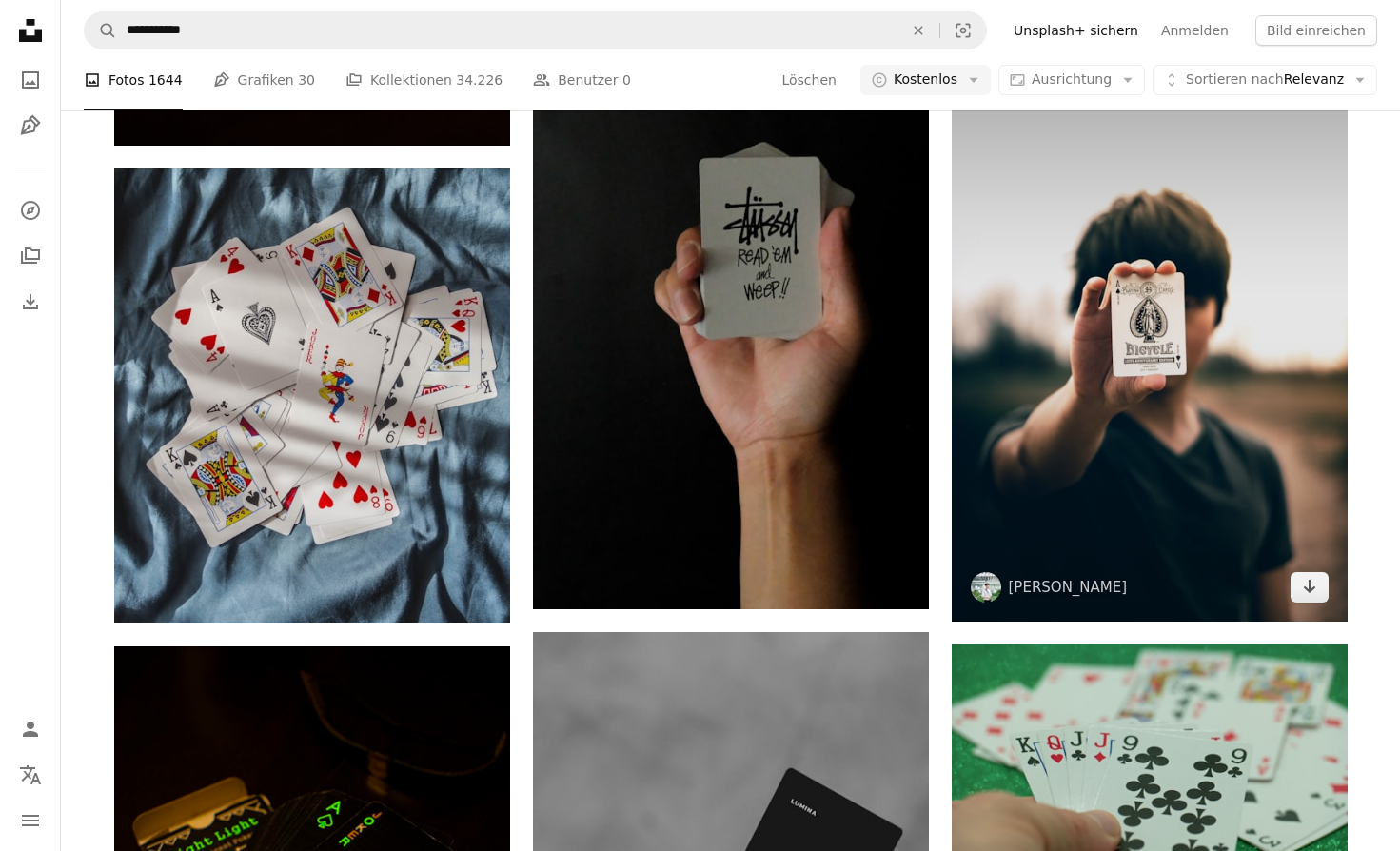
click at [1200, 537] on img at bounding box center [1150, 325] width 396 height 594
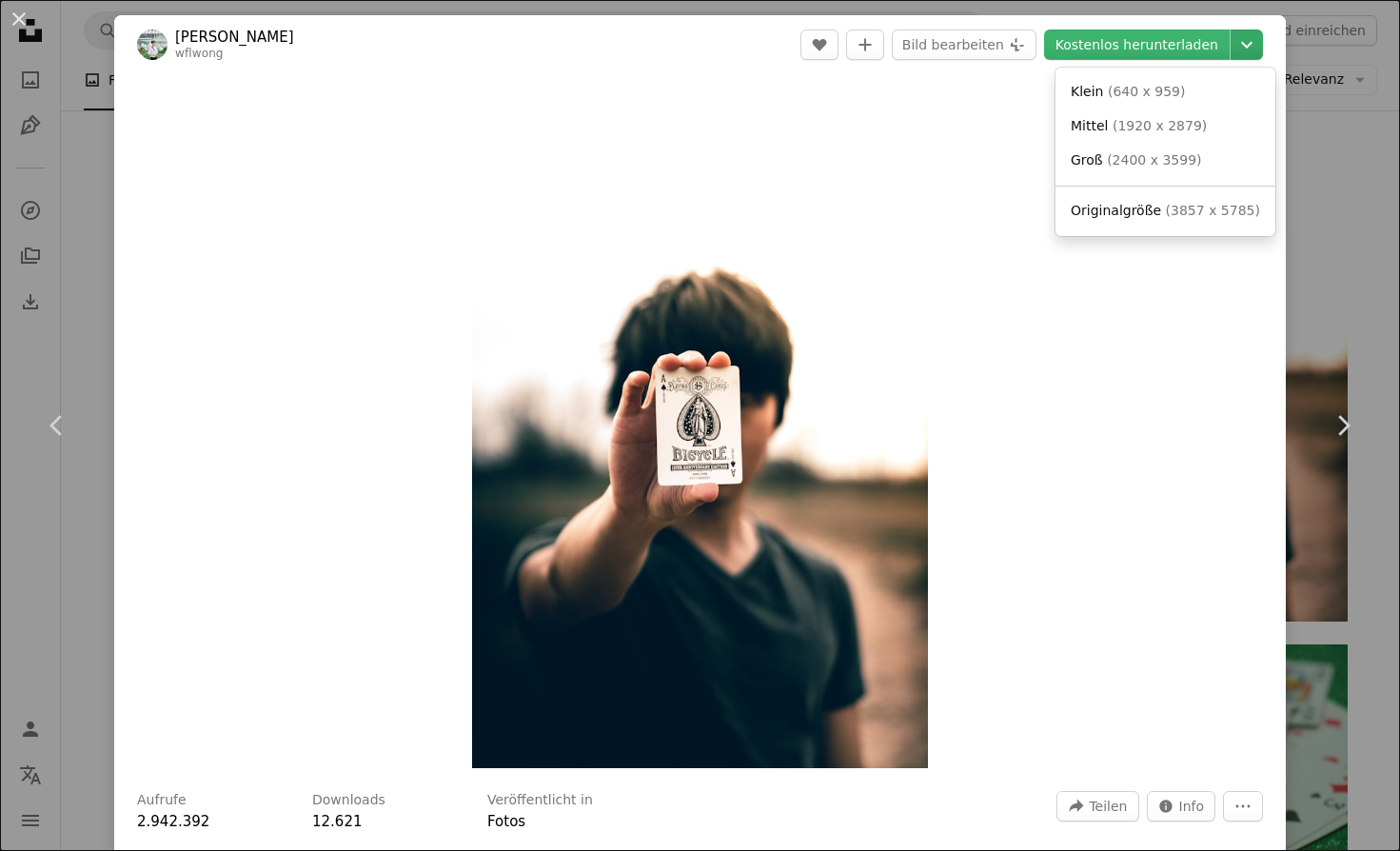
click at [1249, 47] on icon "Downloadgröße auswählen" at bounding box center [1247, 45] width 11 height 7
click at [1153, 209] on span "Originalgröße" at bounding box center [1115, 210] width 91 height 15
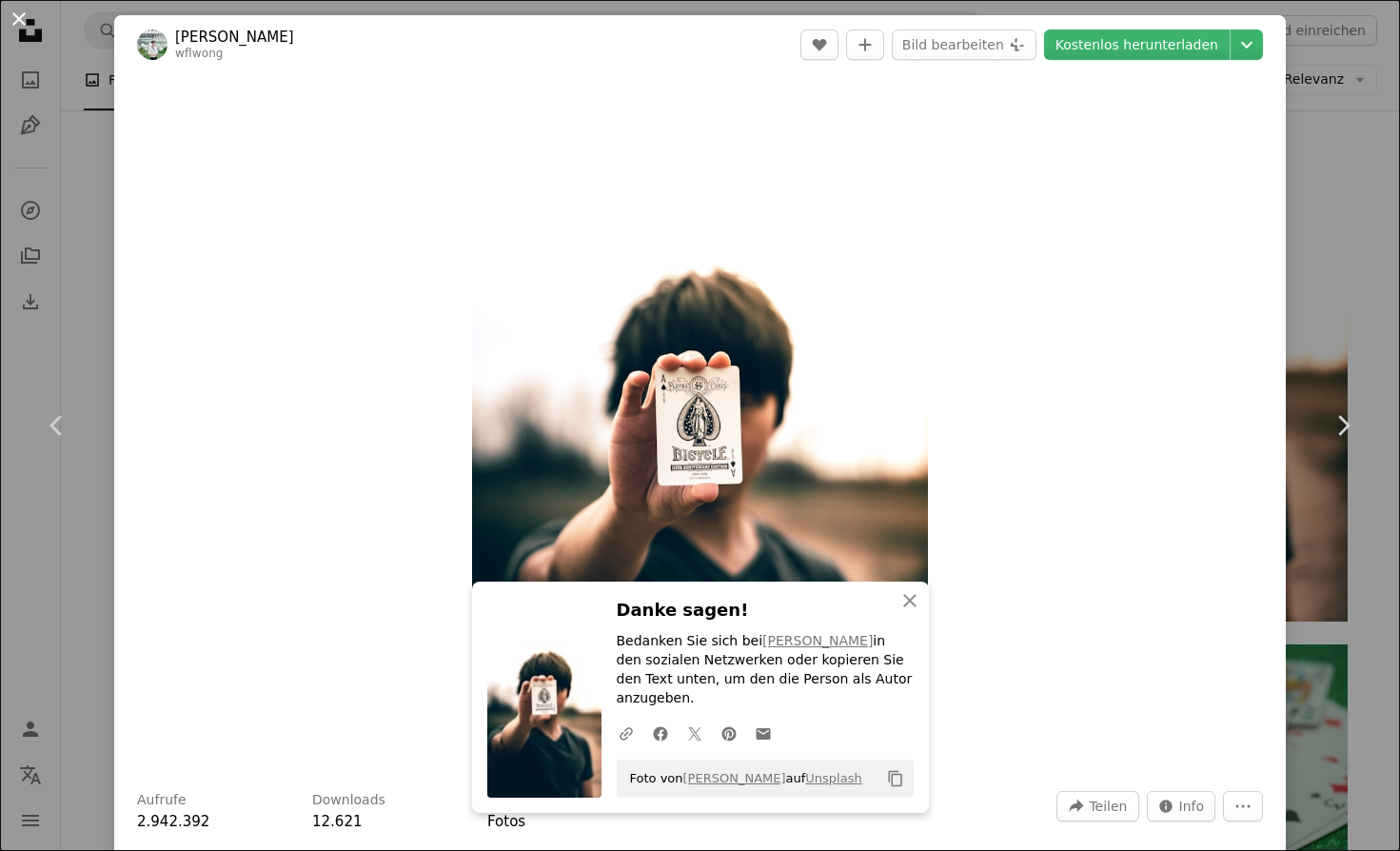
click at [15, 22] on button "An X shape" at bounding box center [19, 19] width 23 height 23
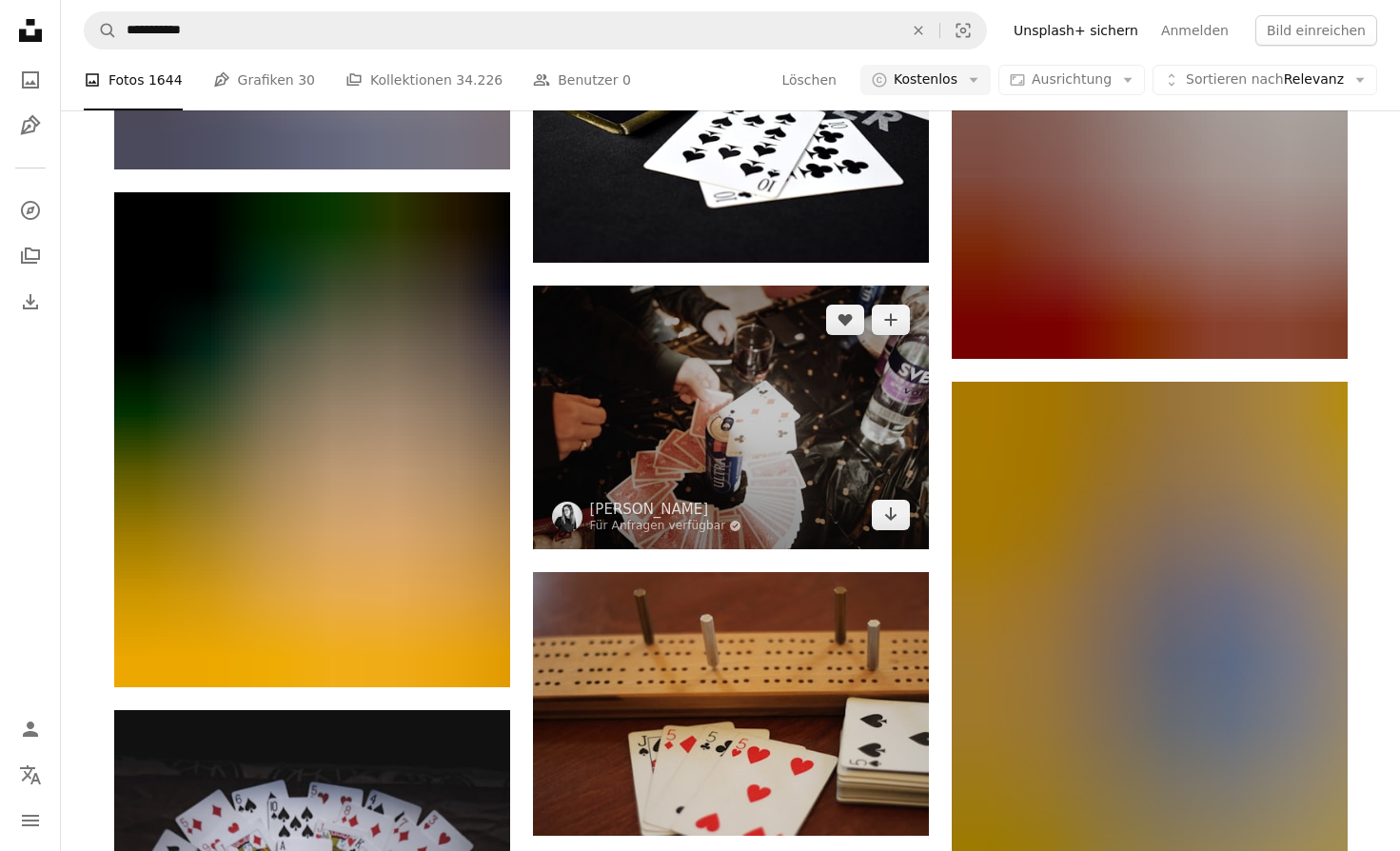
scroll to position [83231, 0]
